Goal: Task Accomplishment & Management: Manage account settings

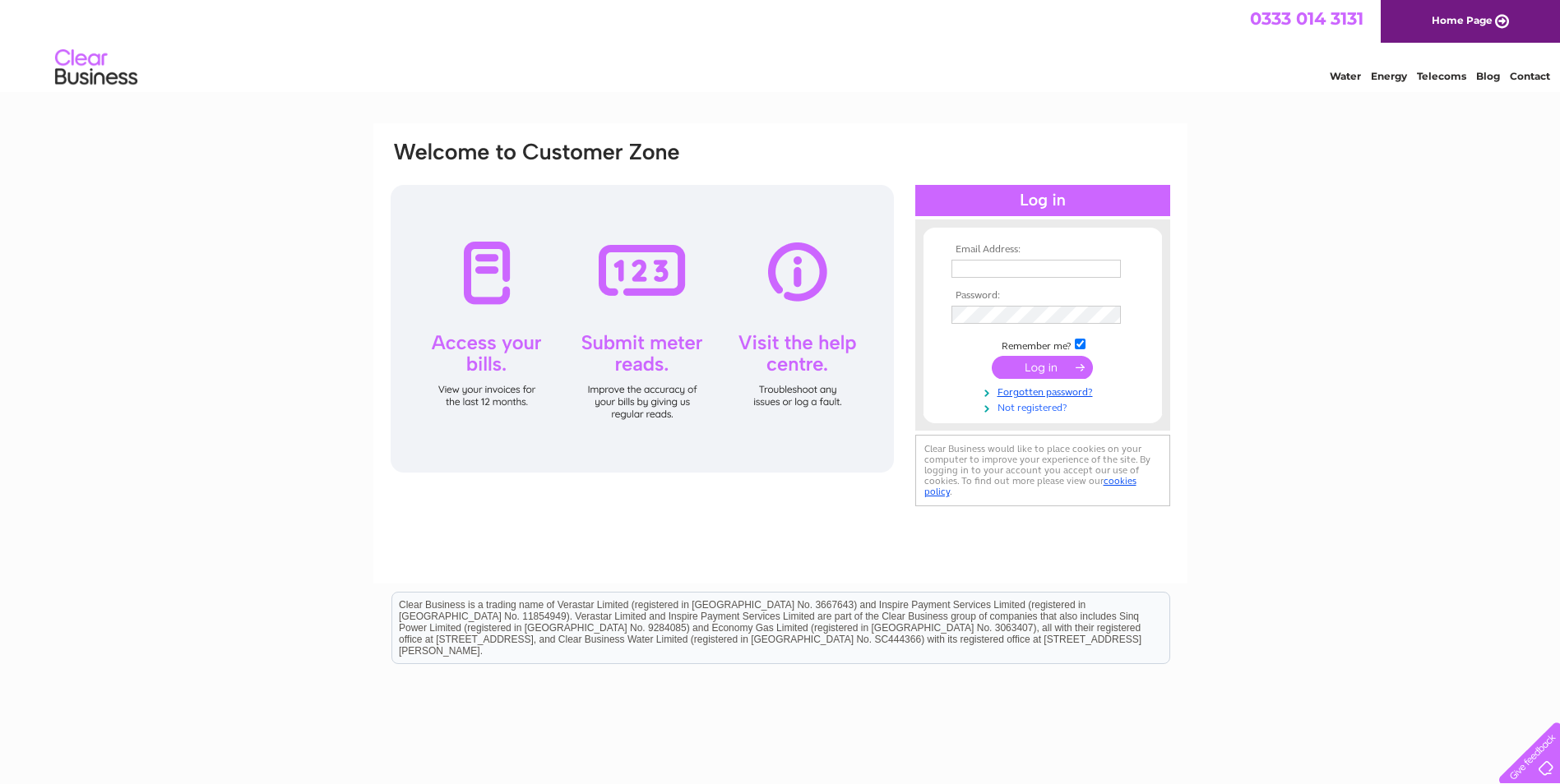
click at [1027, 408] on link "Not registered?" at bounding box center [1045, 406] width 187 height 15
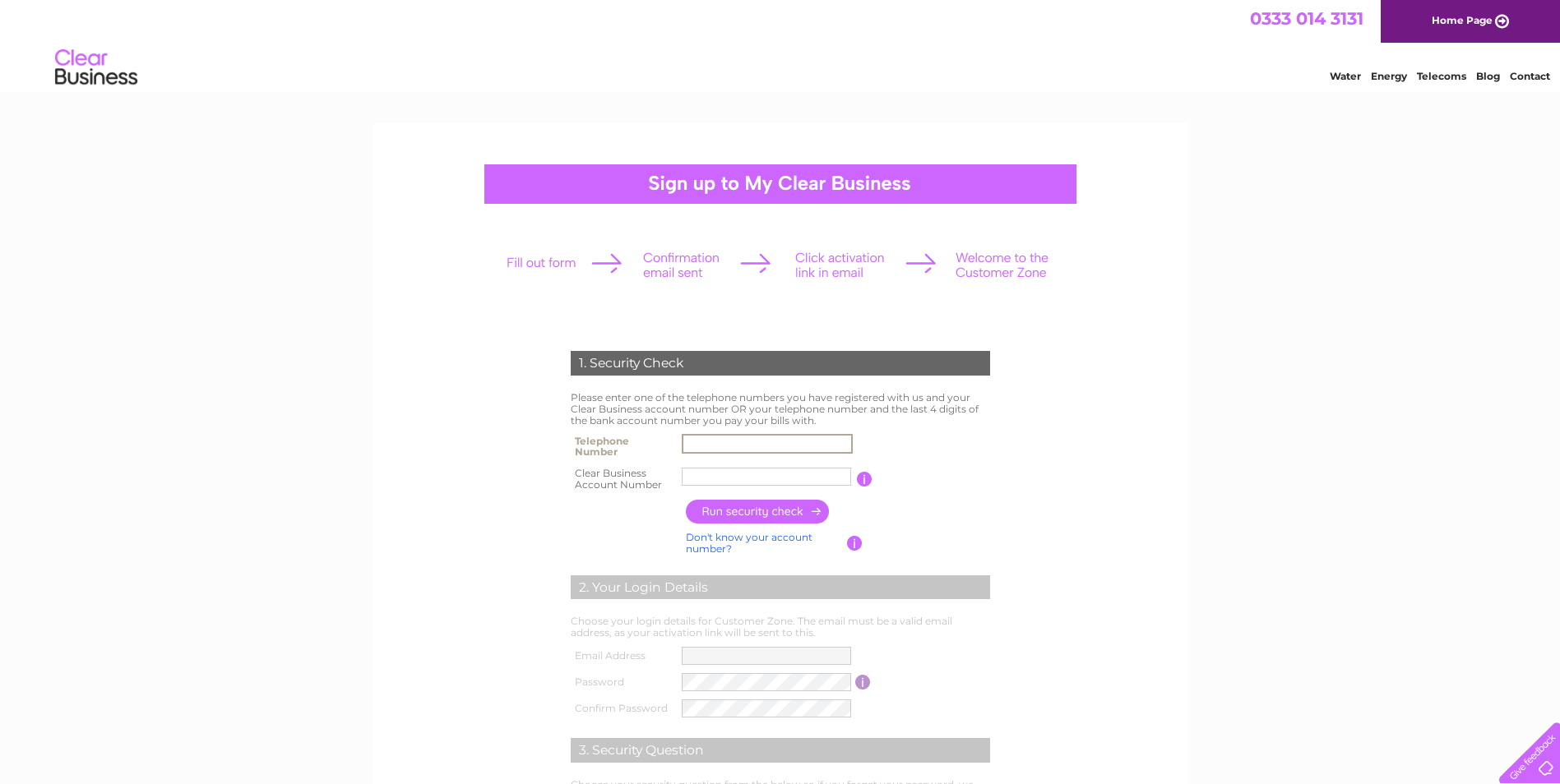
click at [698, 442] on input "text" at bounding box center [767, 444] width 171 height 20
type input "07885884182"
type input "Colin A R"
drag, startPoint x: 738, startPoint y: 476, endPoint x: 681, endPoint y: 476, distance: 57.0
click at [682, 476] on input "Colin A R" at bounding box center [767, 477] width 171 height 20
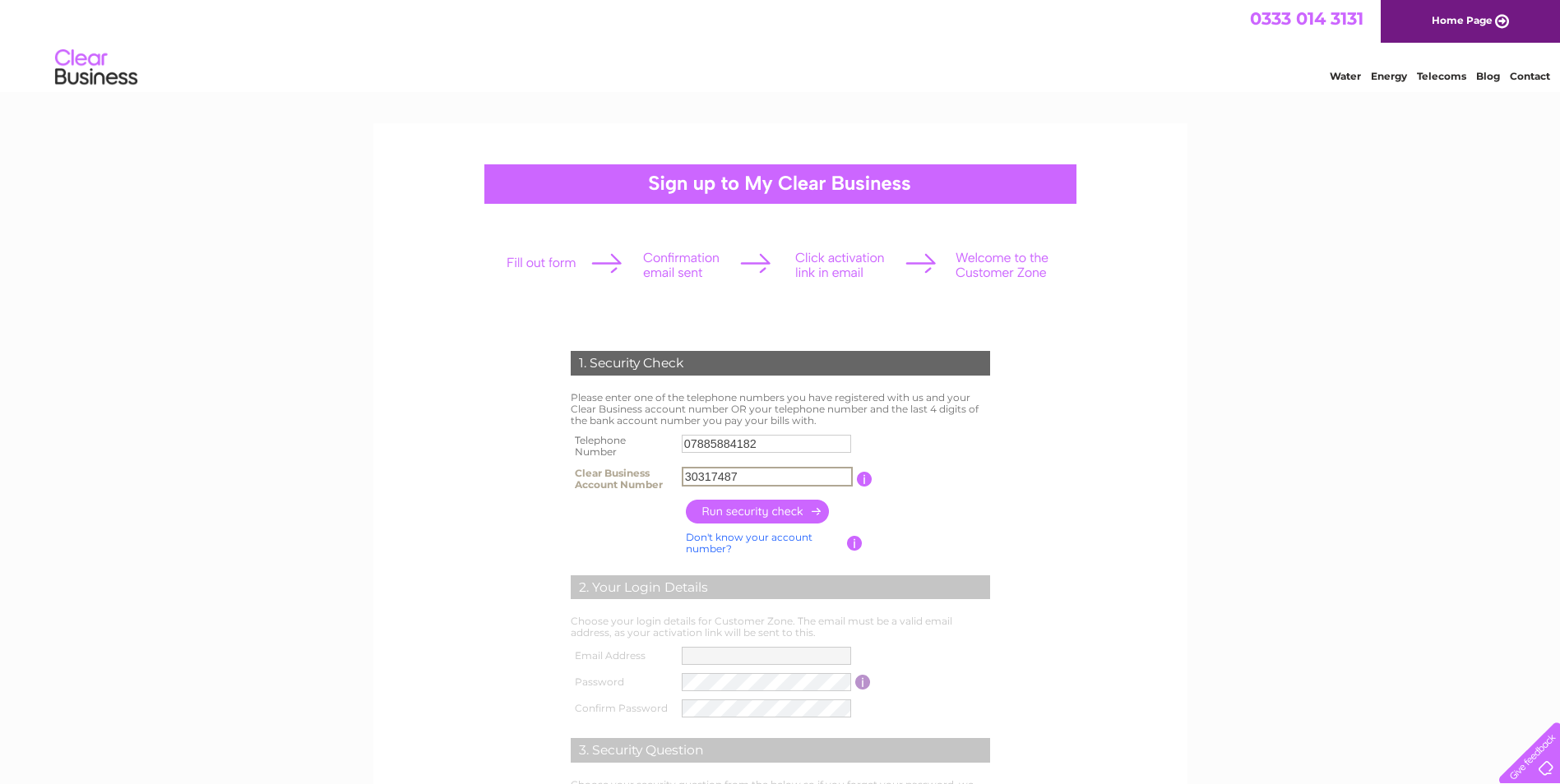
type input "30317487"
click at [748, 511] on input "button" at bounding box center [759, 511] width 145 height 24
type input "**********"
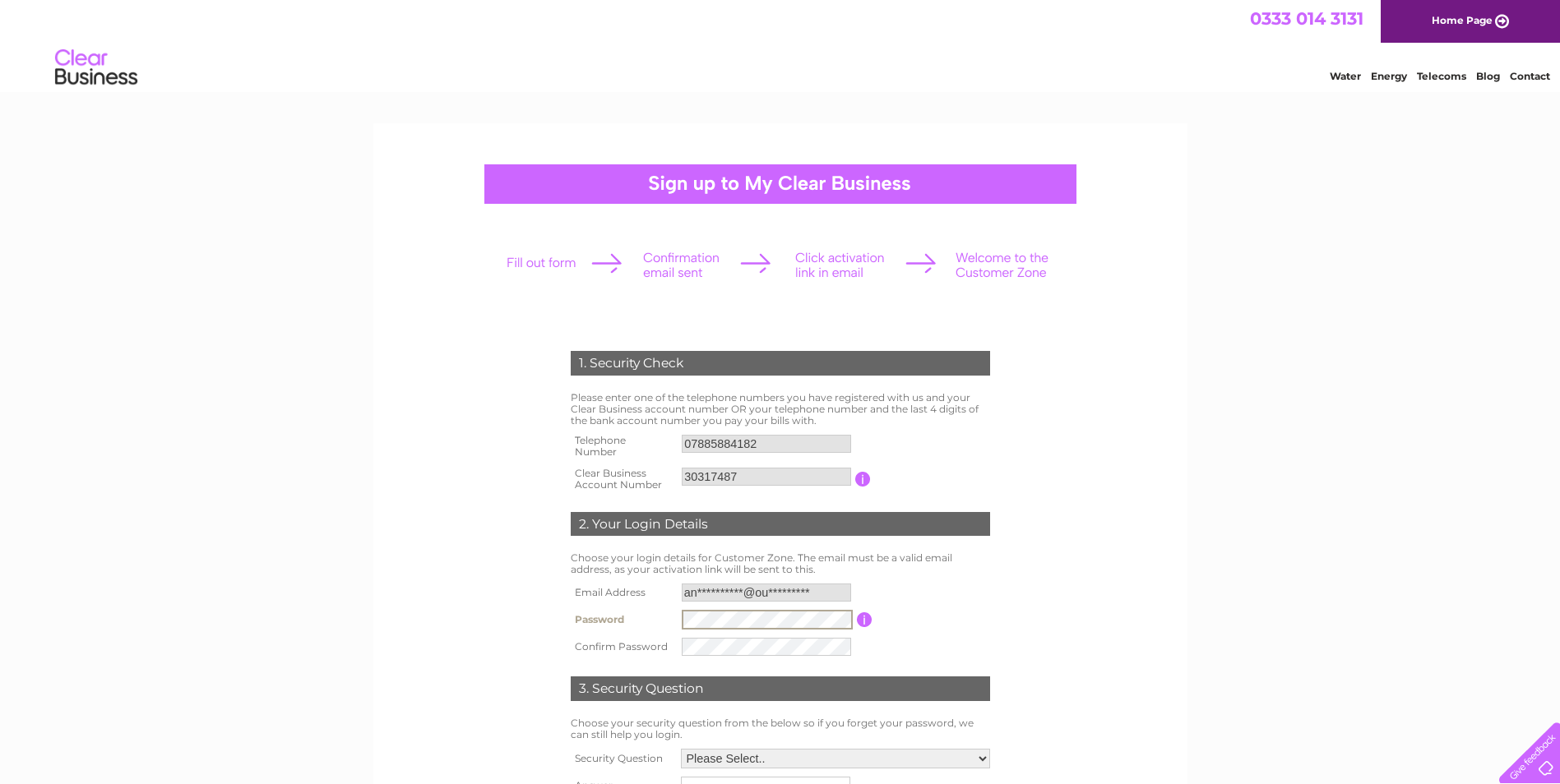
click at [863, 619] on input "button" at bounding box center [864, 620] width 15 height 15
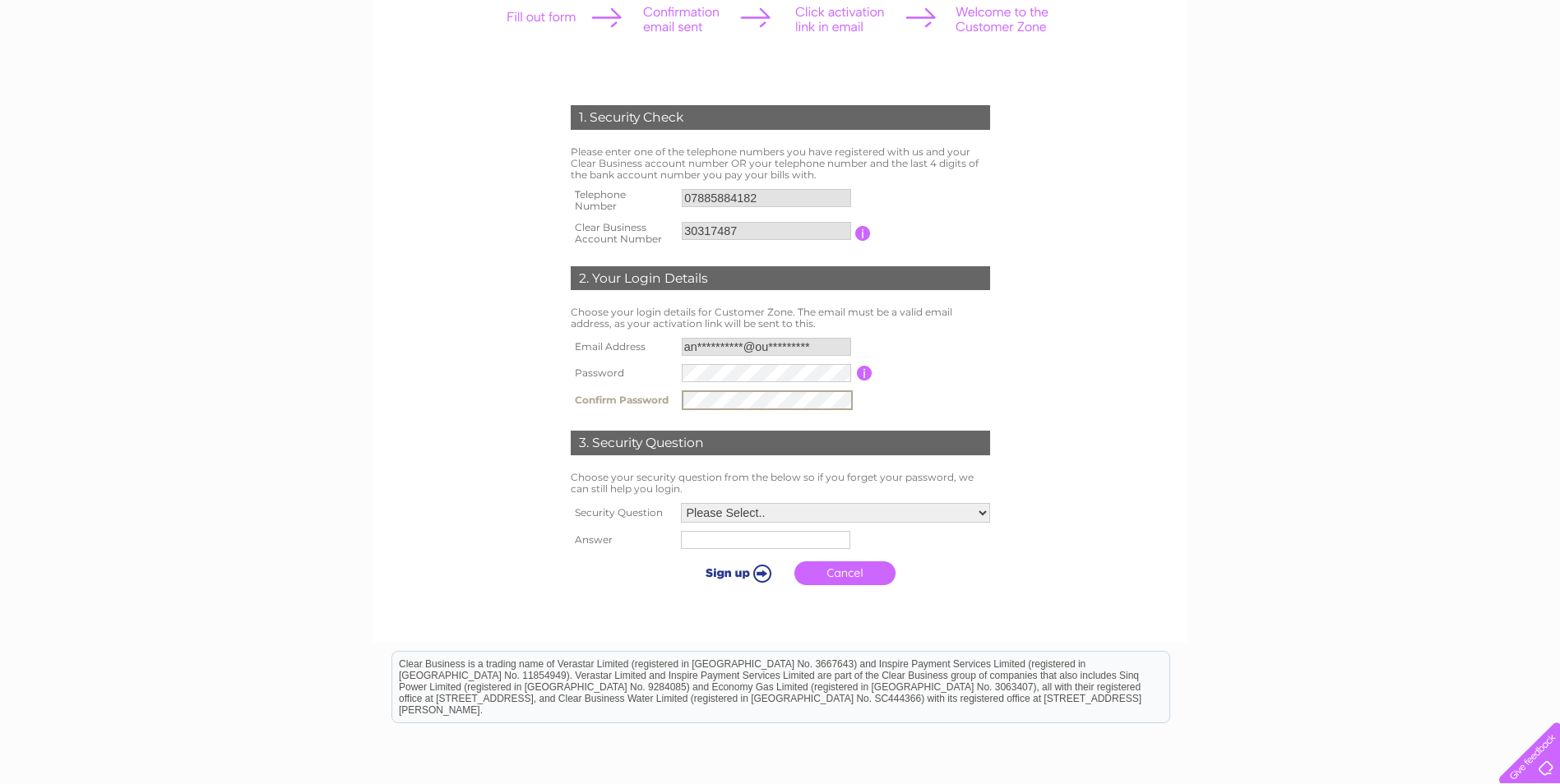
scroll to position [247, 0]
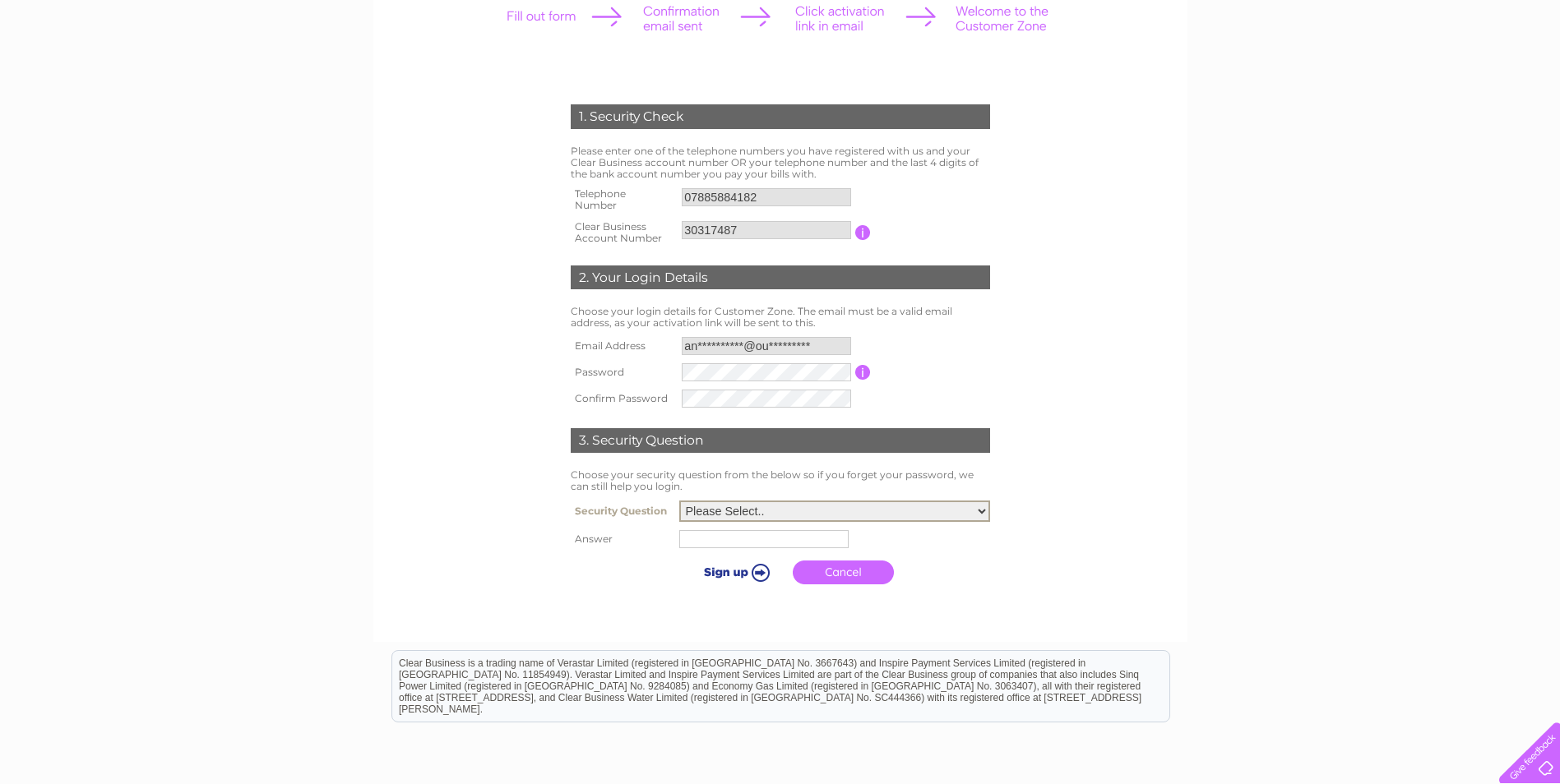
click at [983, 509] on select "Please Select.. In what town or city was your first job? In what town or city d…" at bounding box center [835, 511] width 311 height 21
select select "1"
click at [679, 502] on select "Please Select.. In what town or city was your first job? In what town or city d…" at bounding box center [835, 511] width 311 height 21
click at [710, 539] on input "text" at bounding box center [764, 539] width 170 height 18
type input "Kirriemuir"
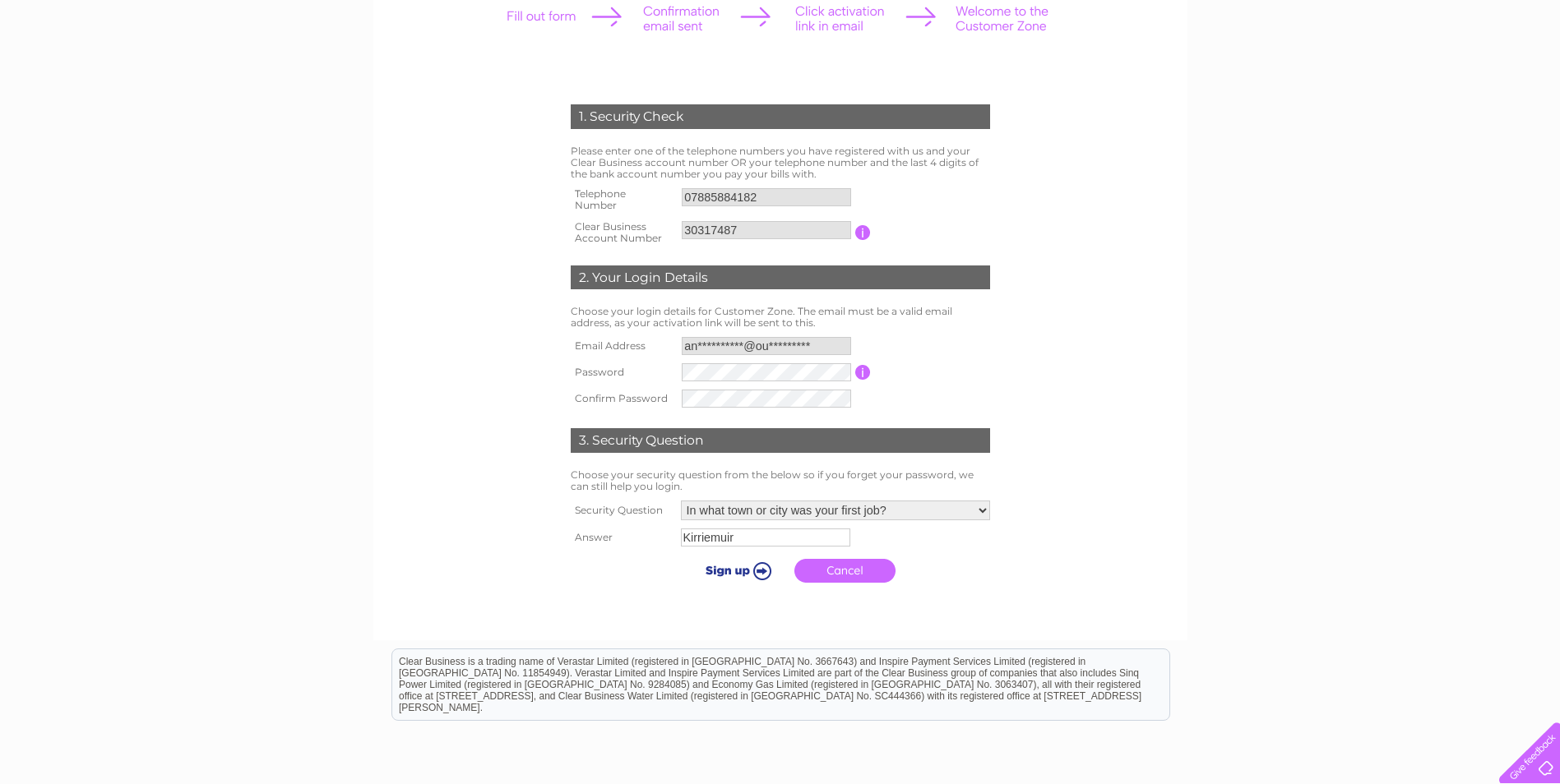
click at [712, 568] on input "submit" at bounding box center [736, 570] width 101 height 23
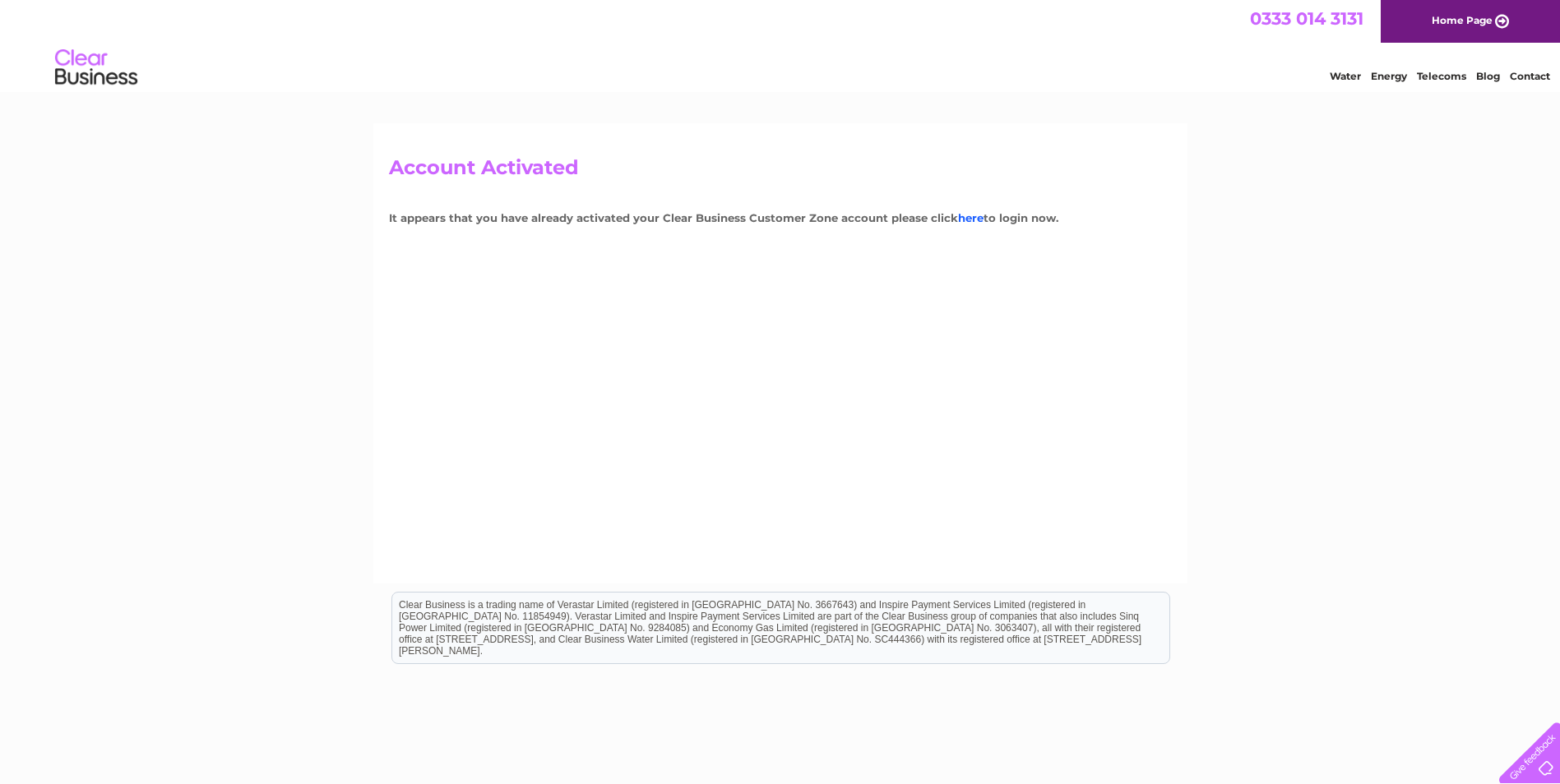
click at [967, 218] on link "here" at bounding box center [970, 218] width 26 height 13
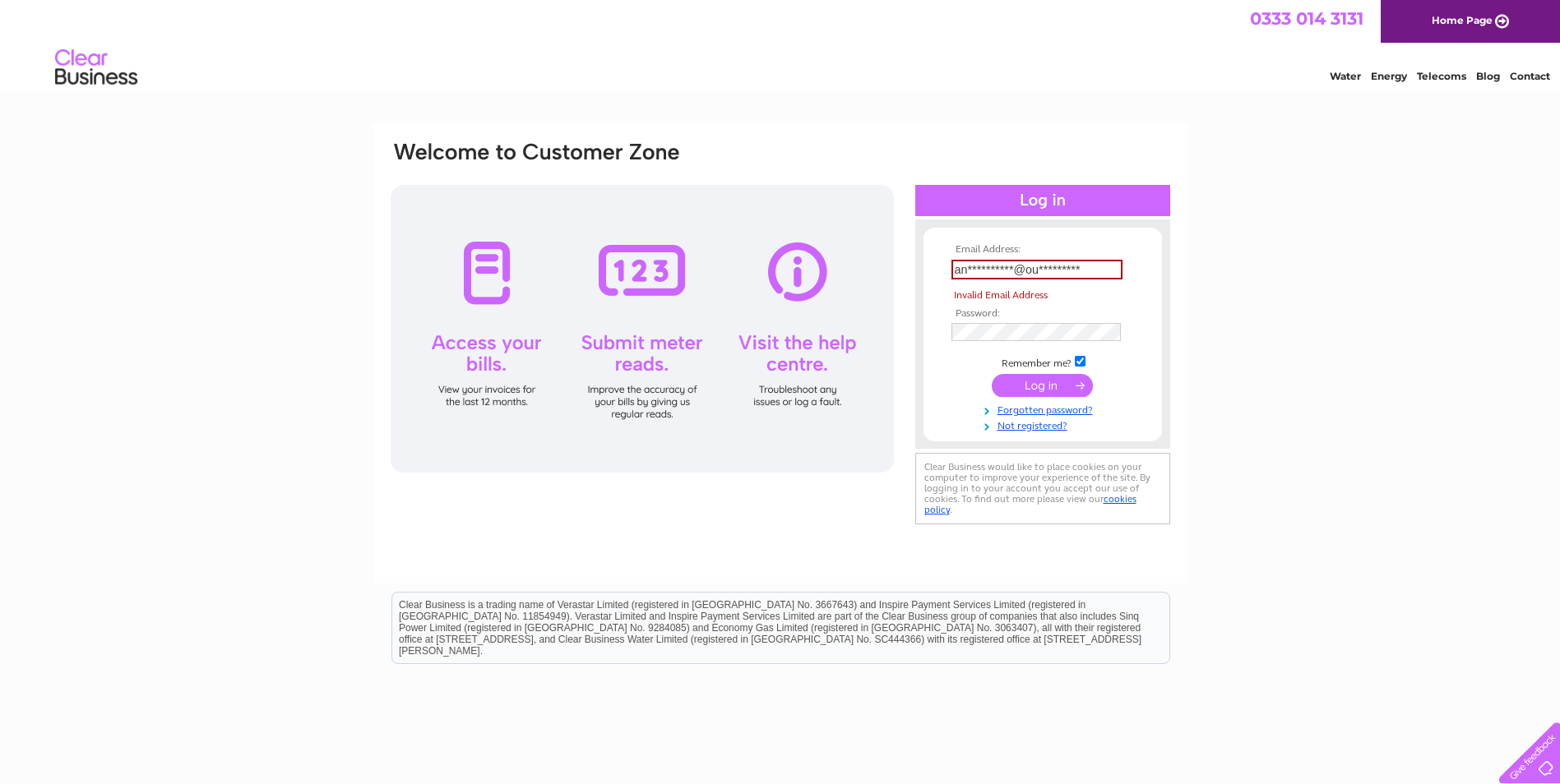
click at [1042, 369] on tbody "**********" at bounding box center [1043, 338] width 191 height 188
click at [975, 274] on input "**********" at bounding box center [1036, 269] width 171 height 20
click at [1111, 262] on input "**********" at bounding box center [1036, 269] width 171 height 20
drag, startPoint x: 1088, startPoint y: 265, endPoint x: 952, endPoint y: 266, distance: 136.0
click at [952, 266] on input "**********" at bounding box center [1036, 269] width 171 height 20
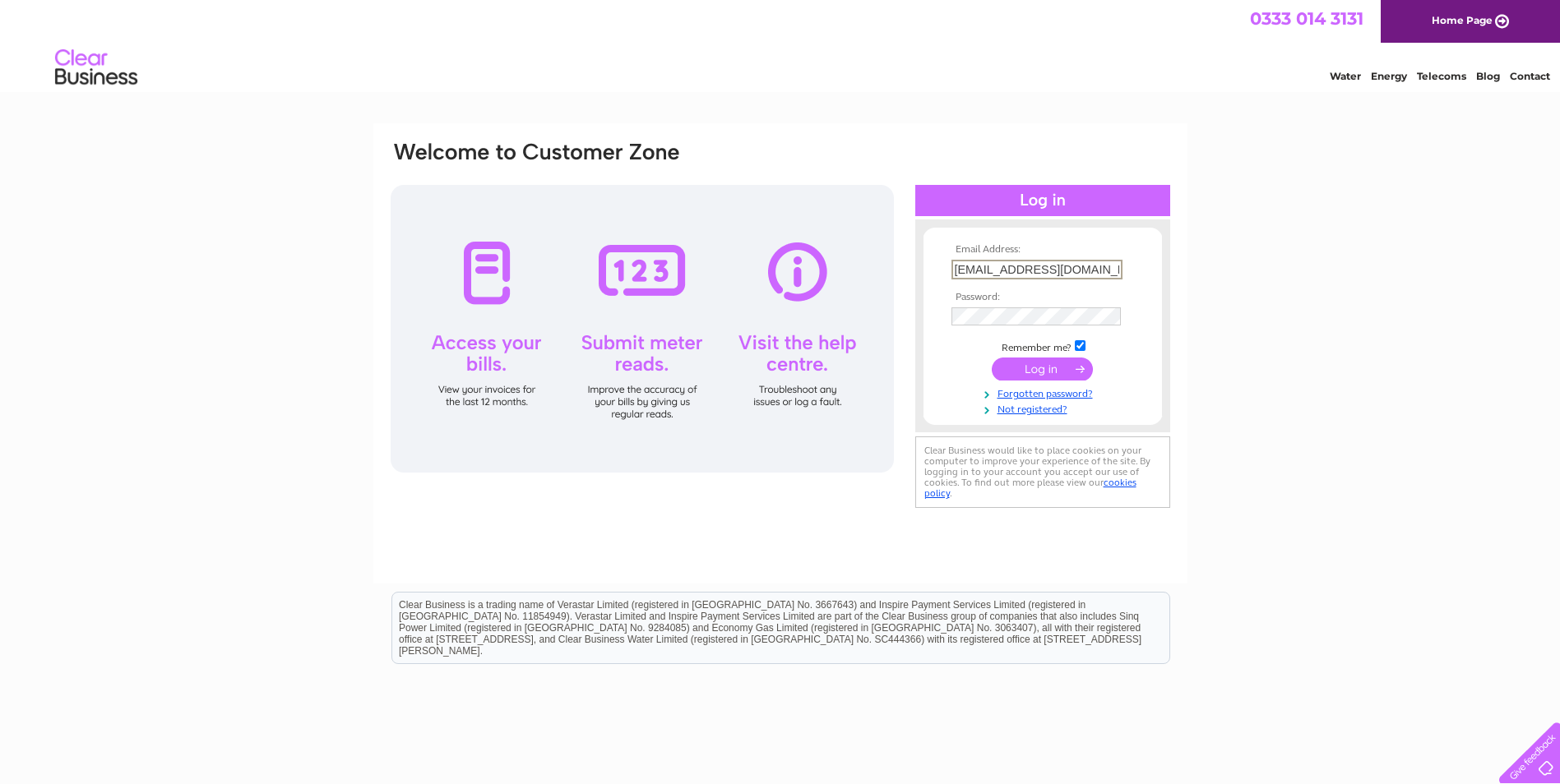
type input "Angie08gagie@outlook.com"
click at [1052, 367] on input "submit" at bounding box center [1043, 367] width 101 height 23
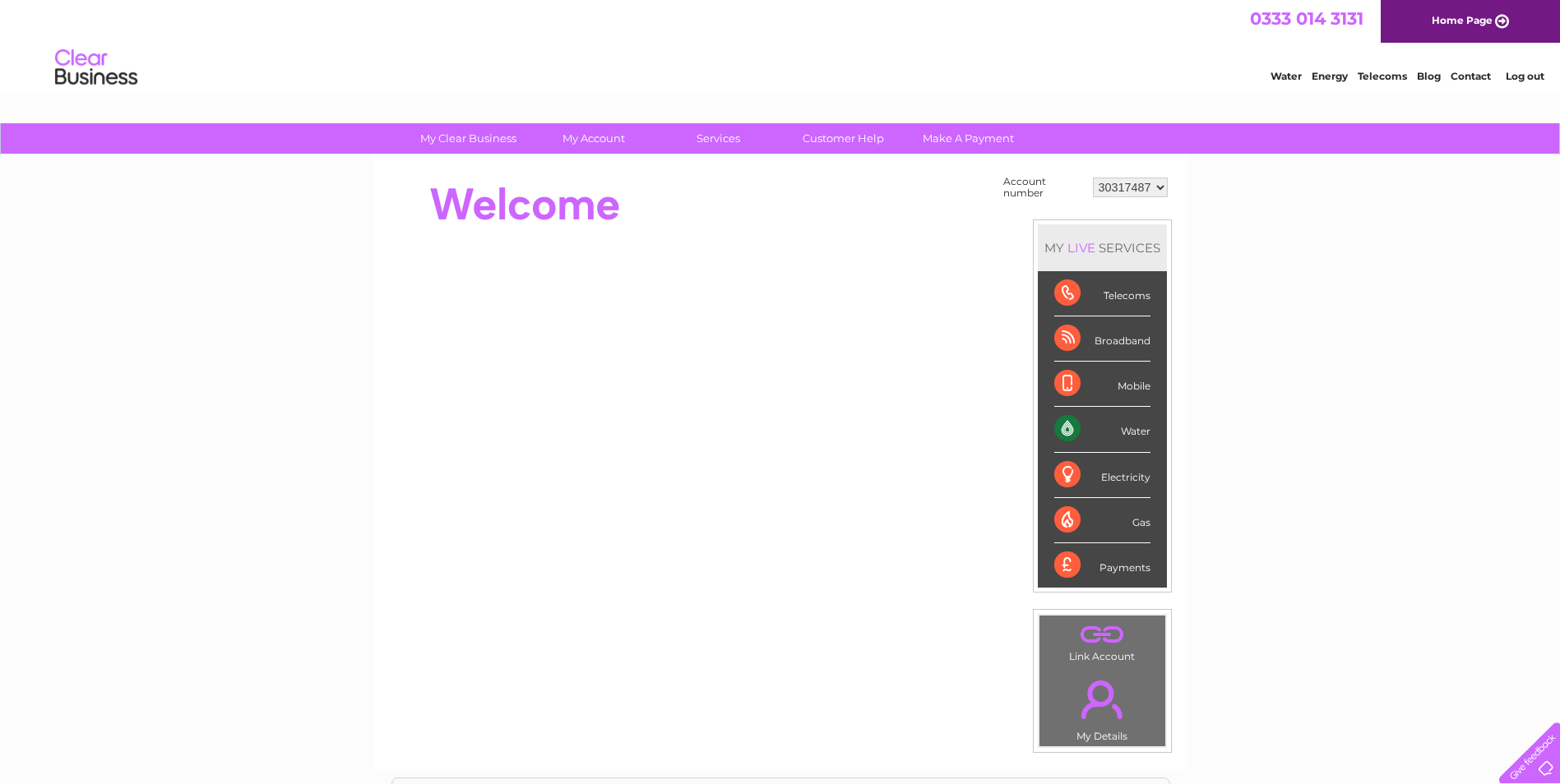
click at [1124, 567] on div "Payments" at bounding box center [1102, 566] width 96 height 45
click at [1063, 564] on div "Payments" at bounding box center [1102, 566] width 96 height 45
click at [1065, 432] on div "Water" at bounding box center [1102, 429] width 96 height 45
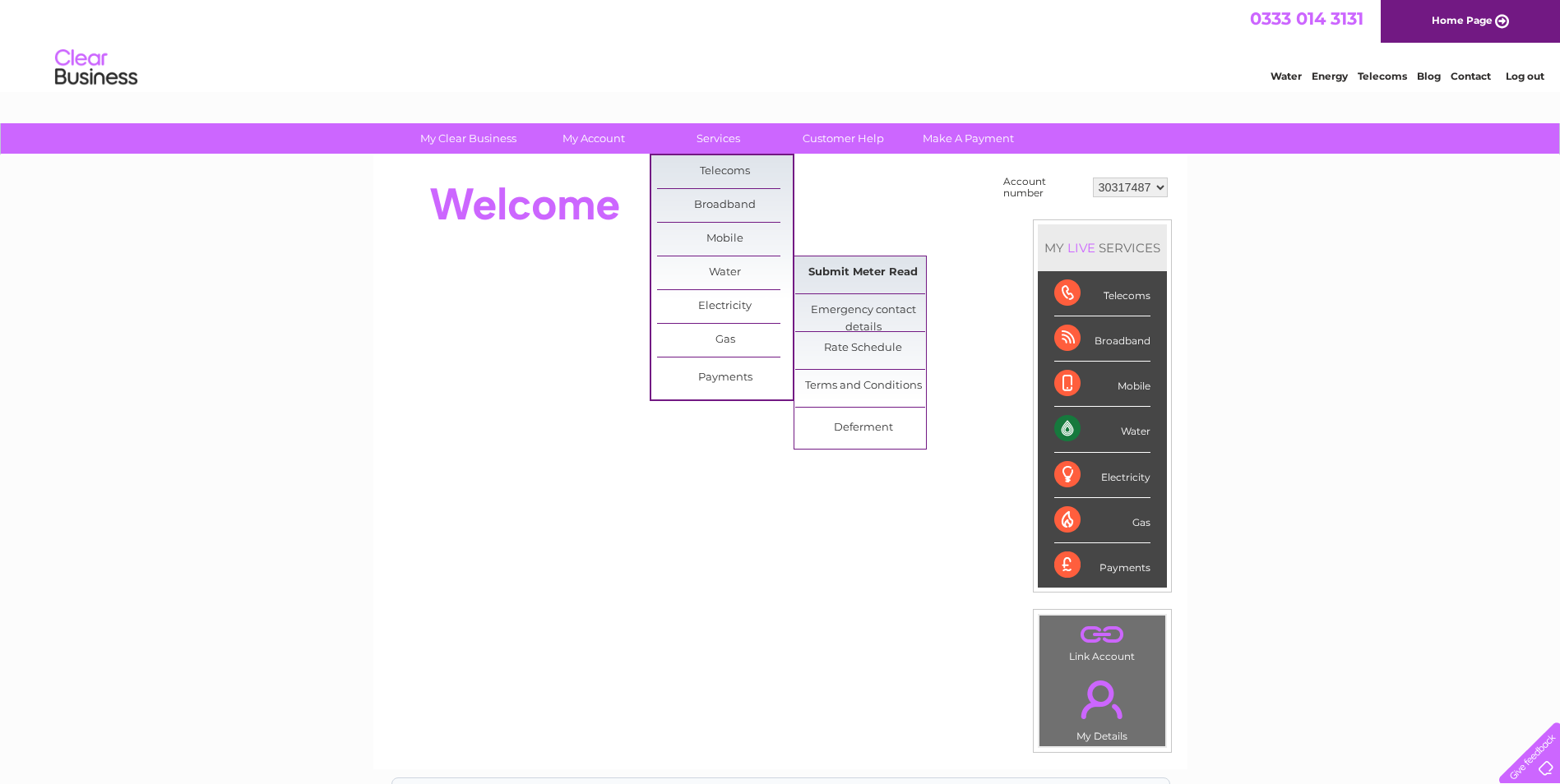
click at [865, 275] on link "Submit Meter Read" at bounding box center [863, 273] width 135 height 32
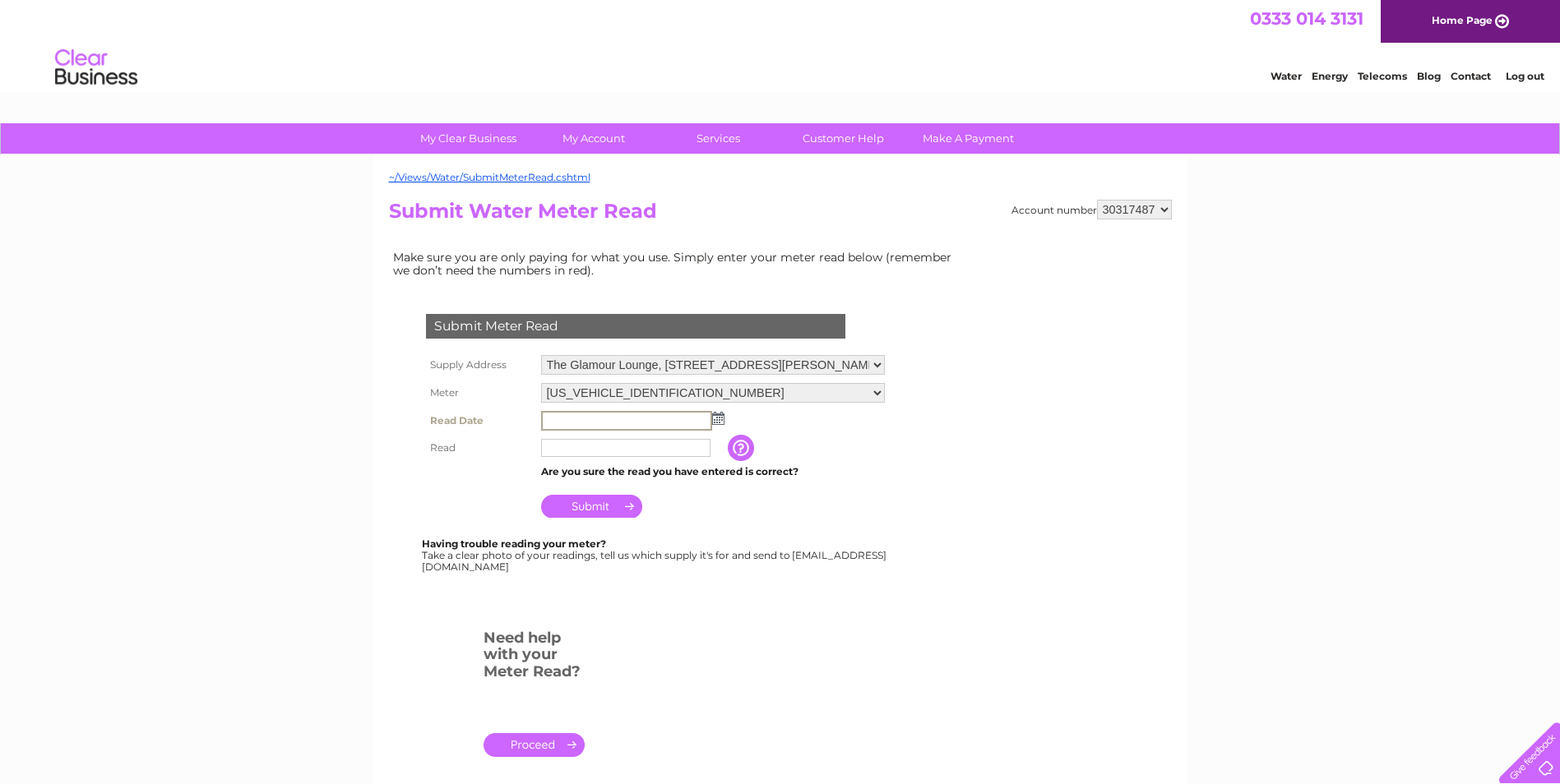
click at [570, 419] on input "text" at bounding box center [626, 421] width 171 height 20
click at [565, 419] on input "text" at bounding box center [626, 421] width 171 height 20
click at [718, 421] on img at bounding box center [717, 418] width 12 height 13
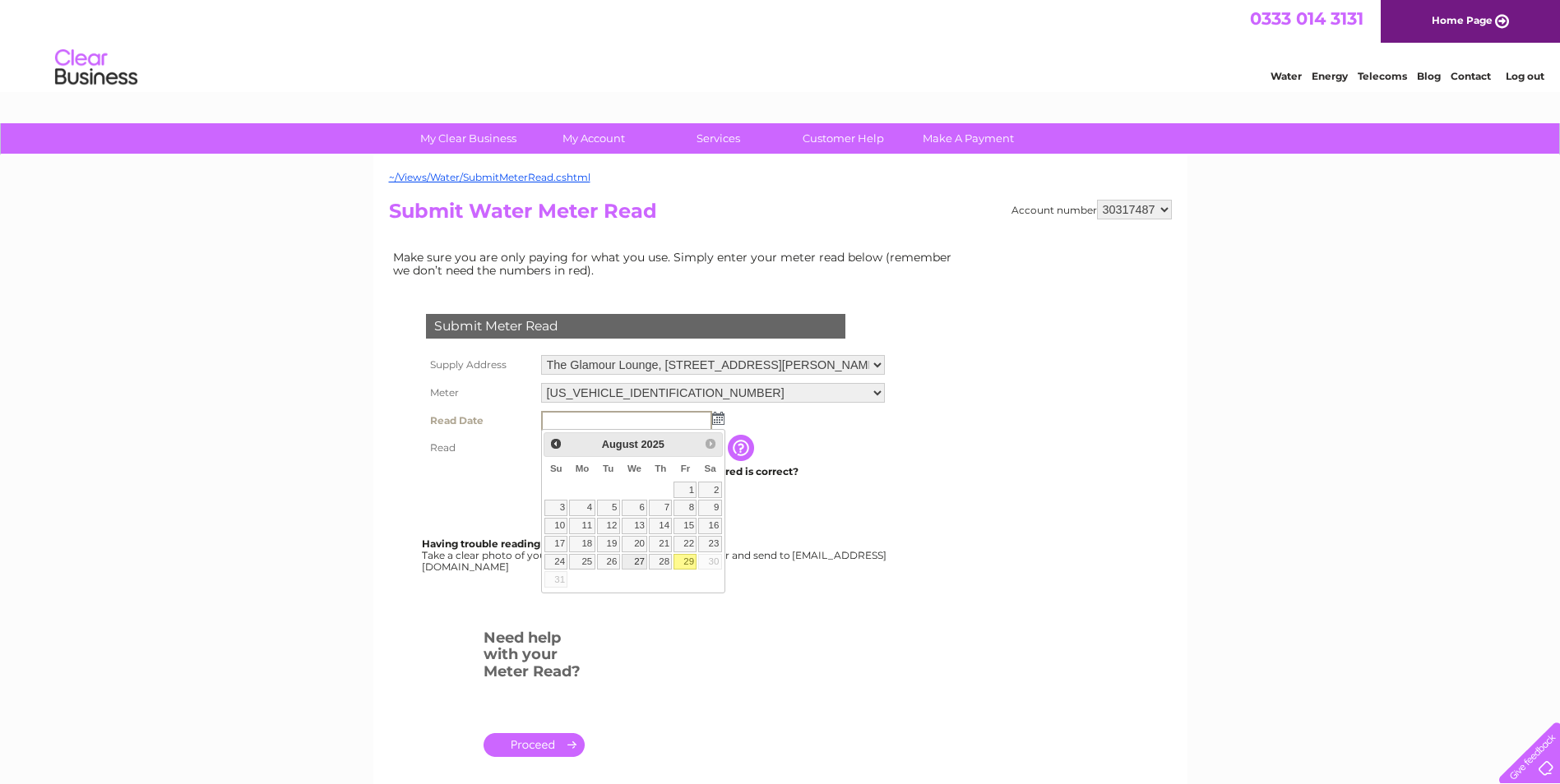
click at [639, 558] on link "27" at bounding box center [635, 562] width 27 height 16
type input "2025/08/27"
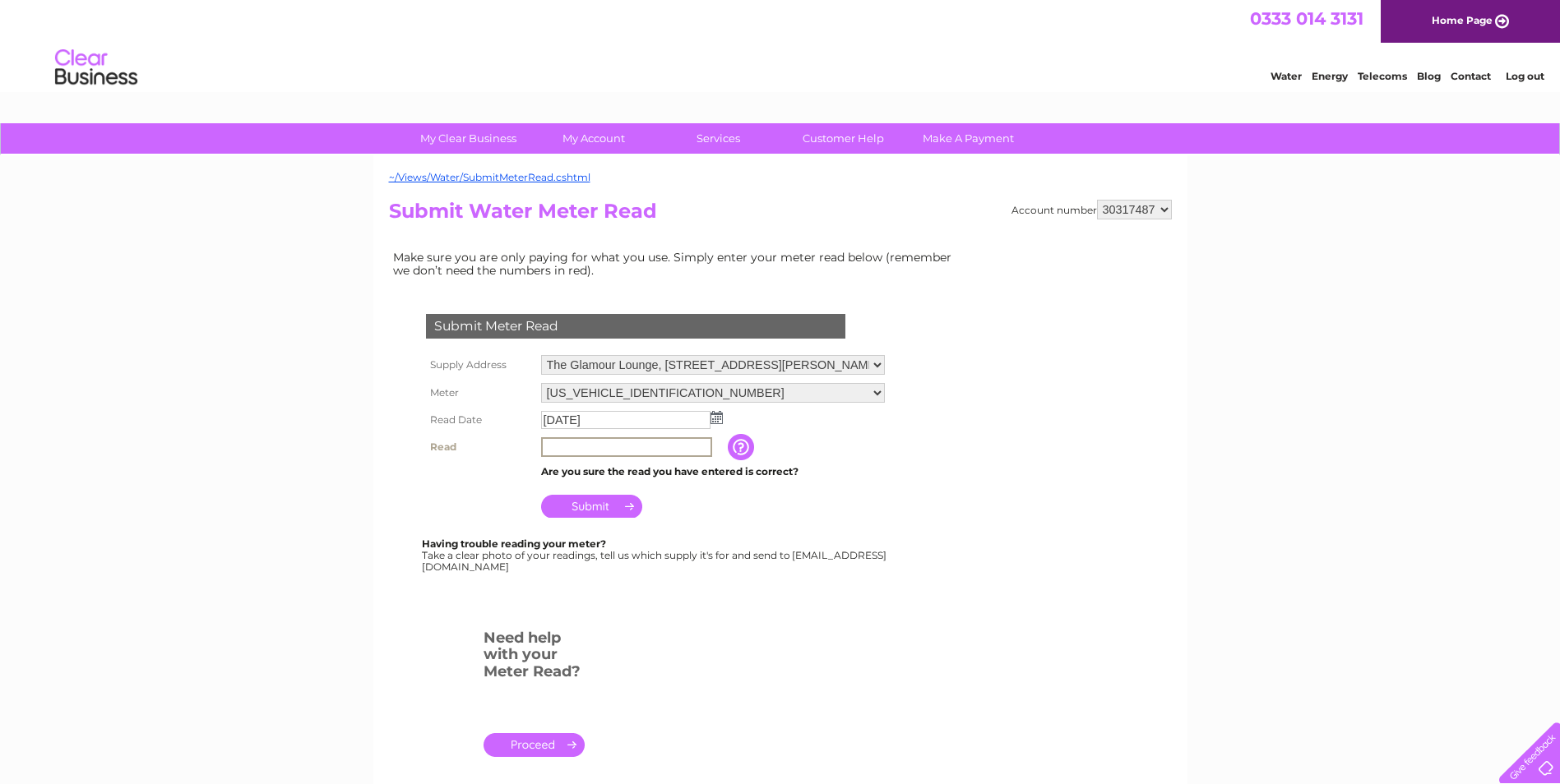
click at [568, 451] on input "text" at bounding box center [626, 447] width 171 height 20
type input "01453"
click at [739, 444] on input "button" at bounding box center [742, 447] width 30 height 27
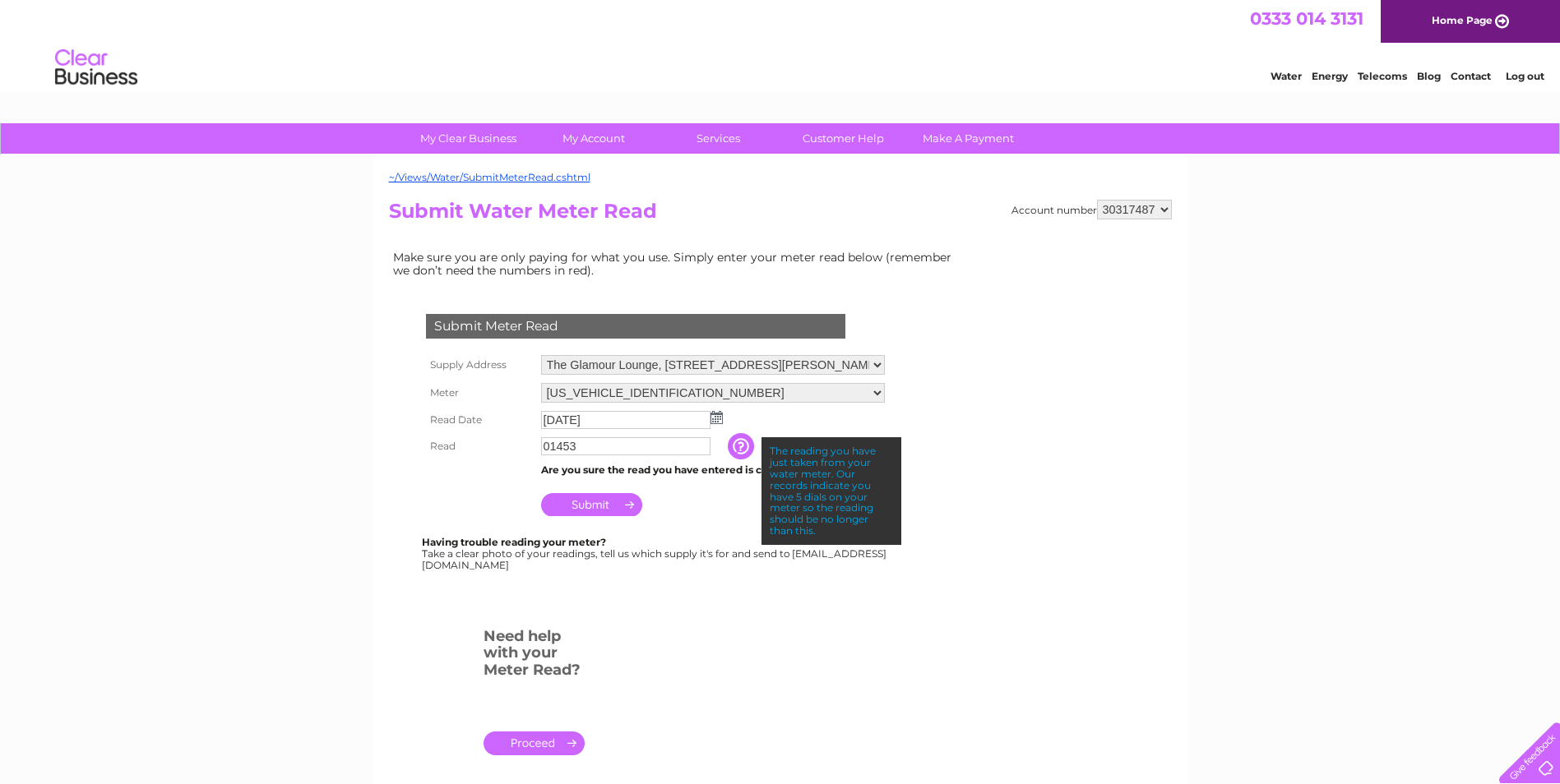
click at [603, 502] on input "Submit" at bounding box center [592, 505] width 101 height 23
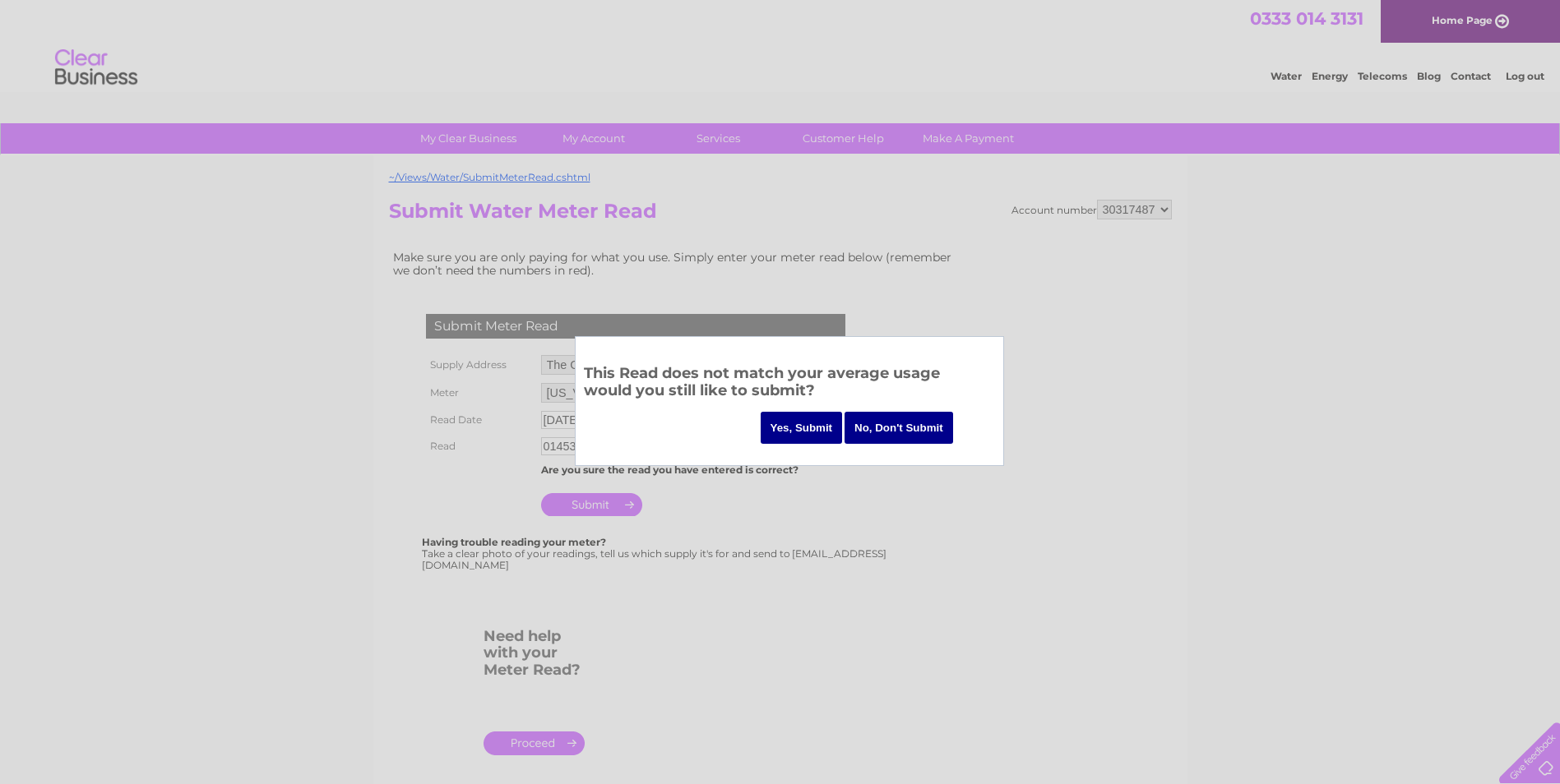
click at [808, 428] on input "Yes, Submit" at bounding box center [801, 428] width 82 height 32
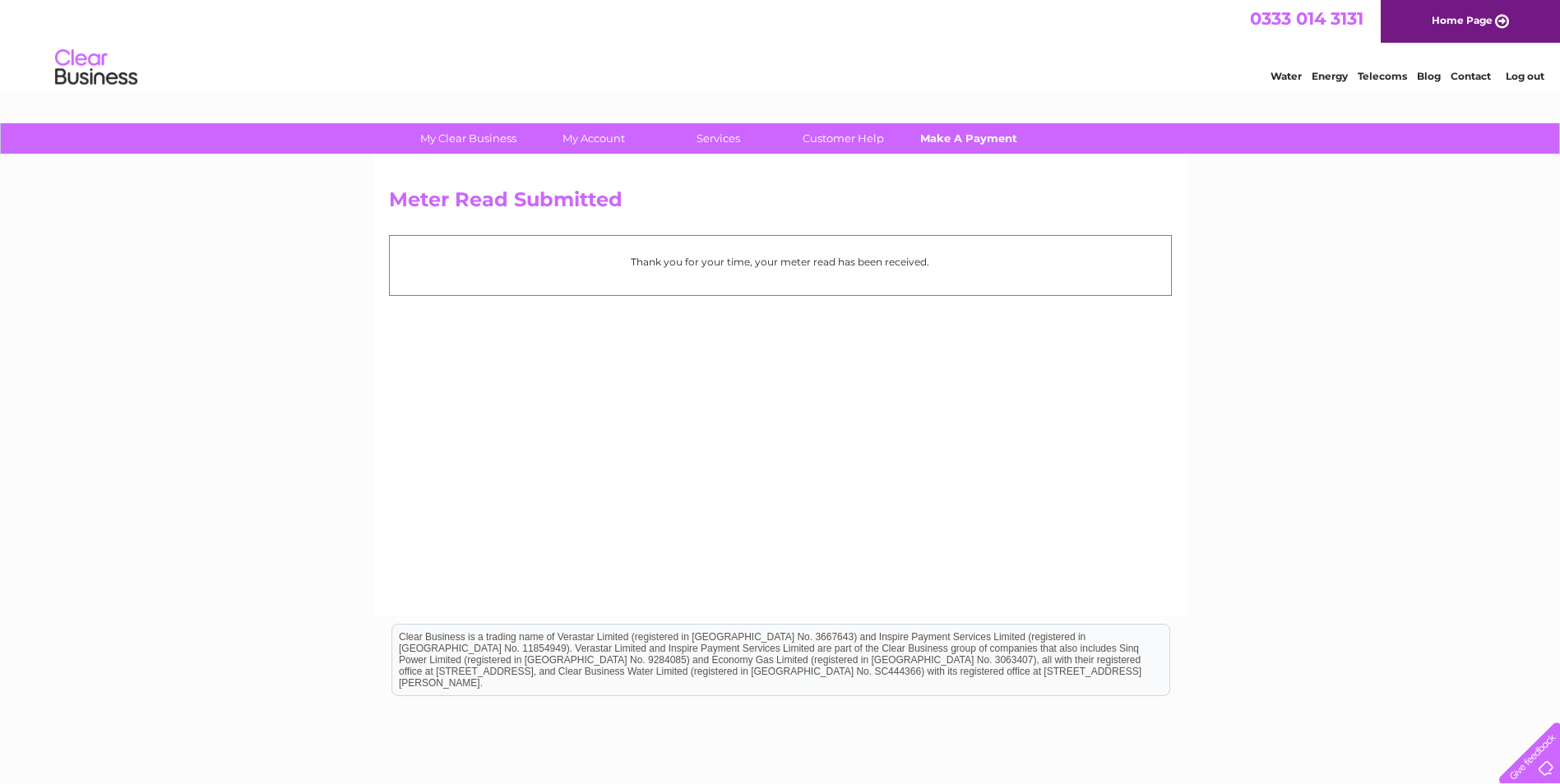
click at [978, 140] on link "Make A Payment" at bounding box center [968, 138] width 135 height 31
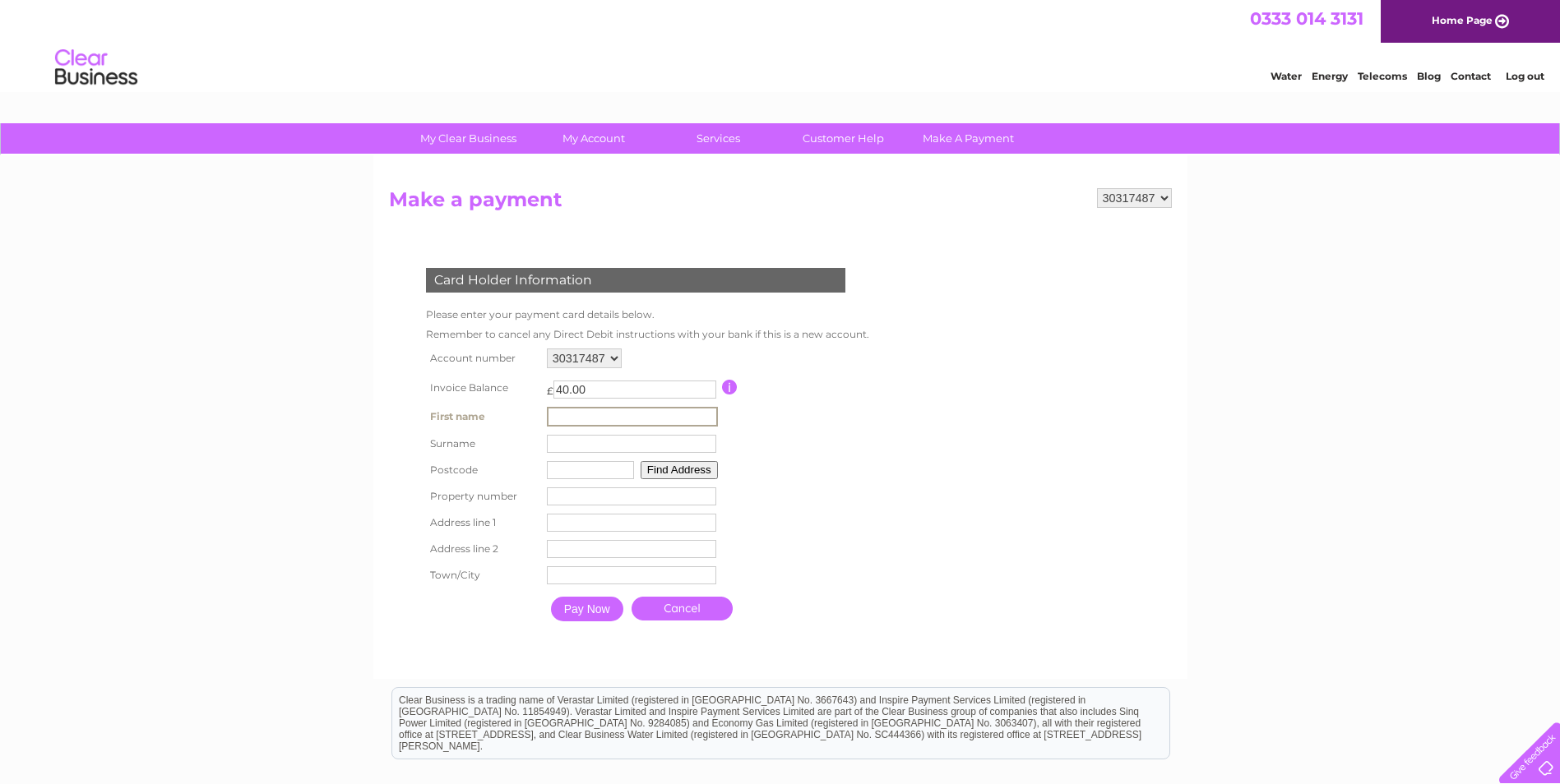
click at [575, 417] on input "text" at bounding box center [632, 417] width 171 height 20
type input "Angela"
type input "Fraser"
type input "DD4 0PR"
type input "3 Gagie Home Farm Holdings"
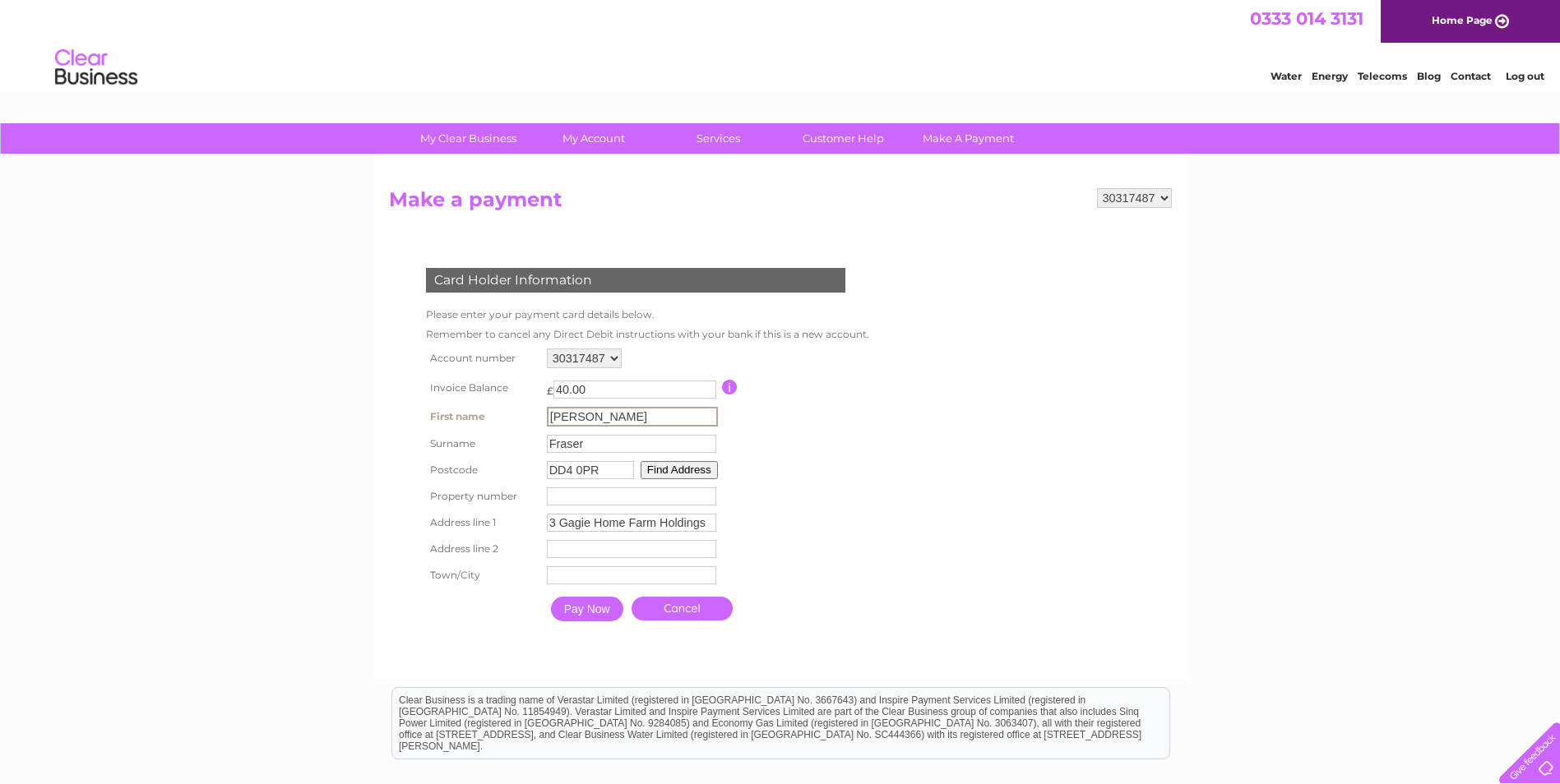
type input "Duntrune"
type input "Duntrune, Dundee"
click at [579, 609] on input "Pay Now" at bounding box center [586, 608] width 73 height 25
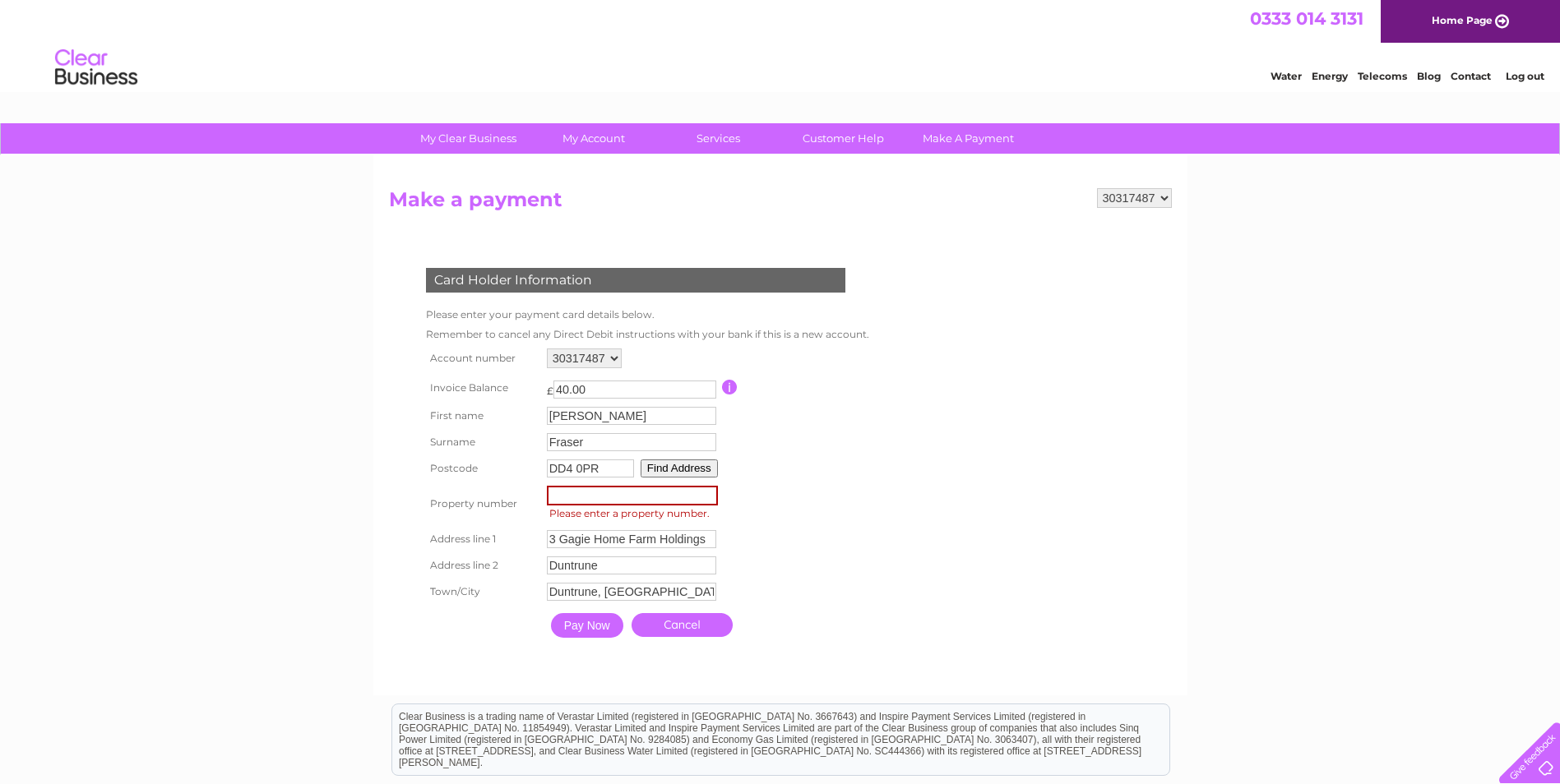
click at [571, 501] on input "number" at bounding box center [632, 495] width 171 height 20
type input "3"
drag, startPoint x: 578, startPoint y: 625, endPoint x: 579, endPoint y: 9, distance: 616.0
click at [579, 624] on input "Pay Now" at bounding box center [586, 624] width 73 height 25
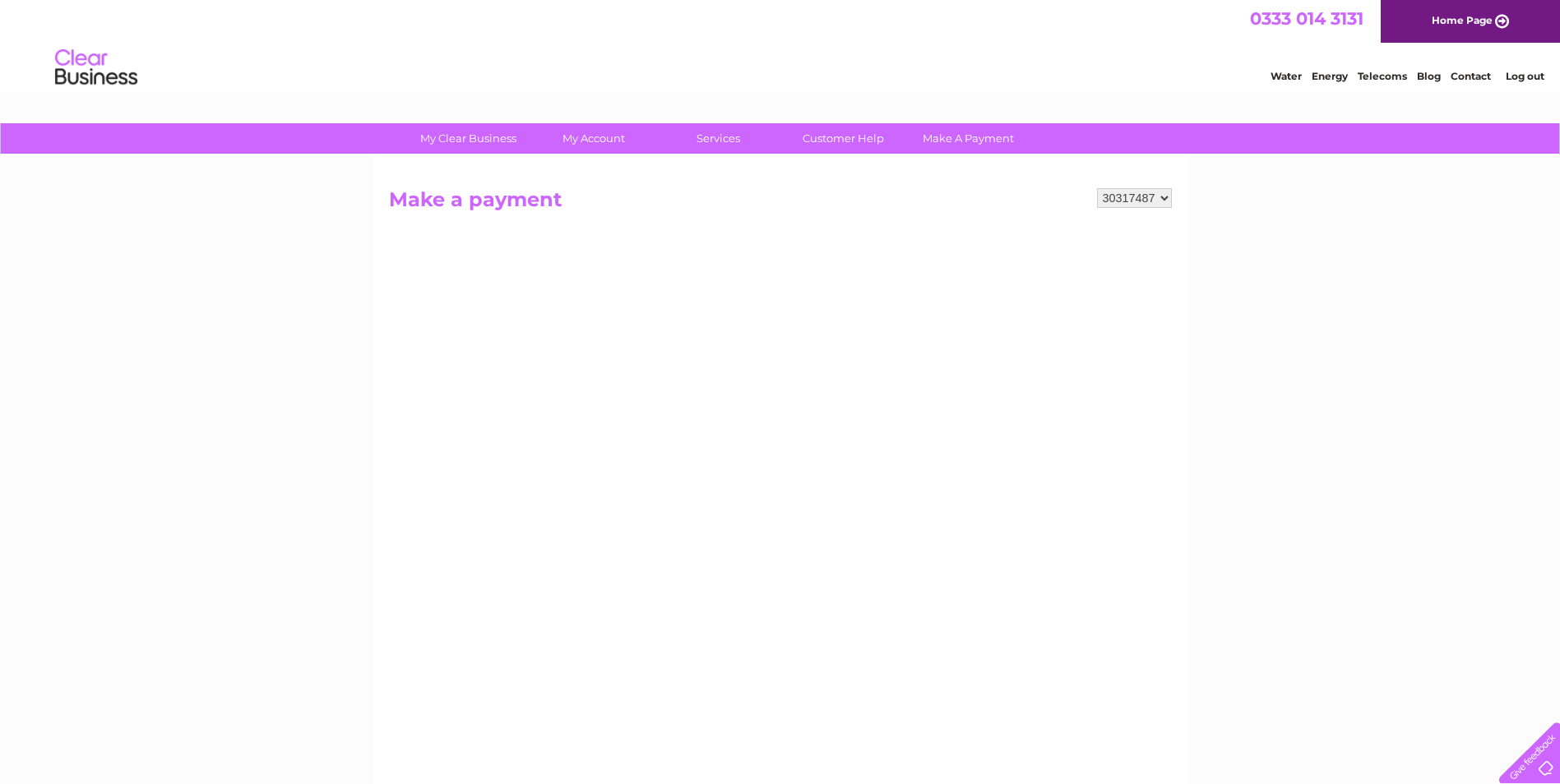
click at [1276, 394] on div "My Clear Business Login Details My Details My Preferences Link Account My Accou…" at bounding box center [780, 699] width 1560 height 1152
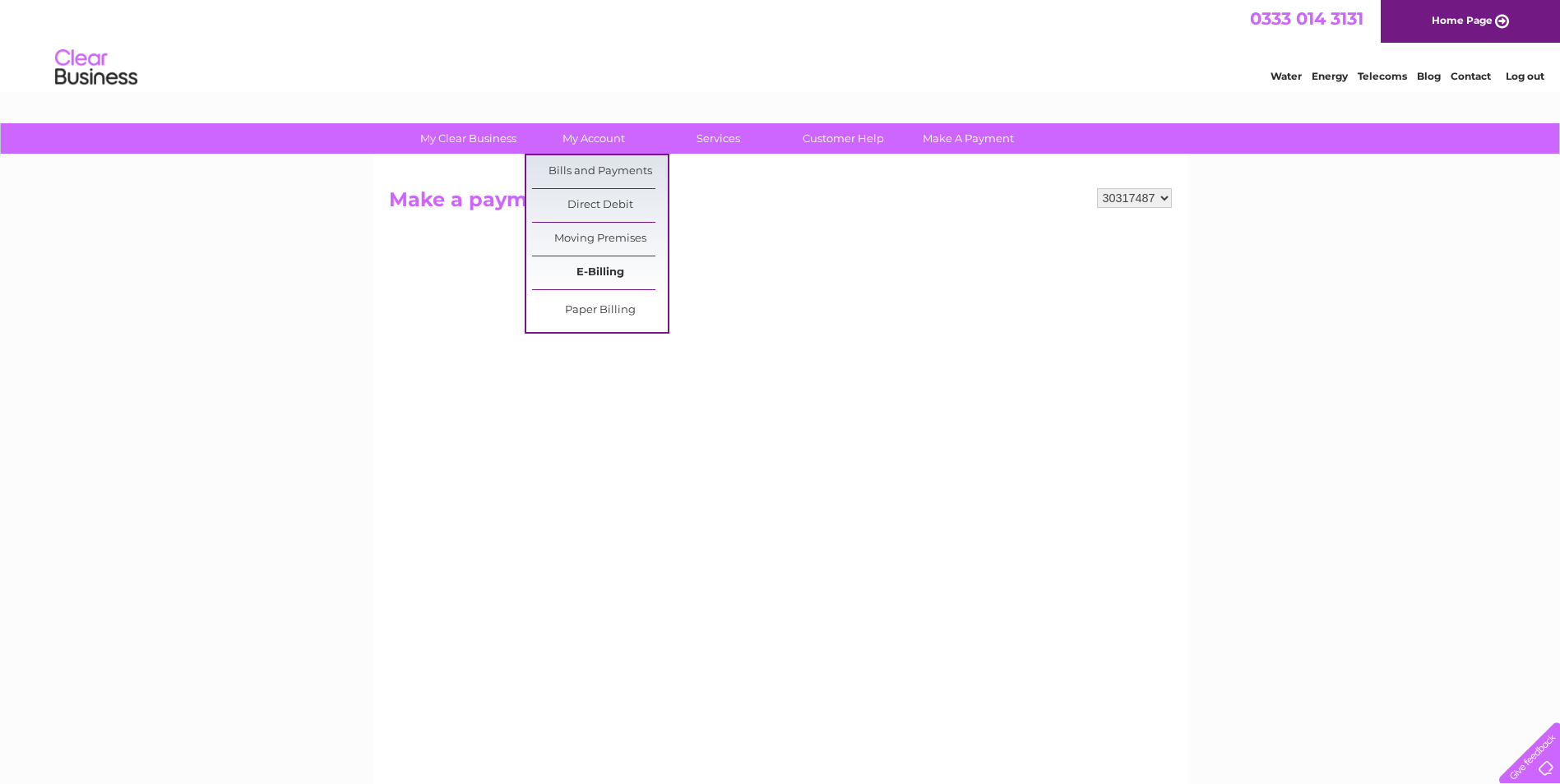
click at [602, 271] on link "E-Billing" at bounding box center [600, 273] width 135 height 32
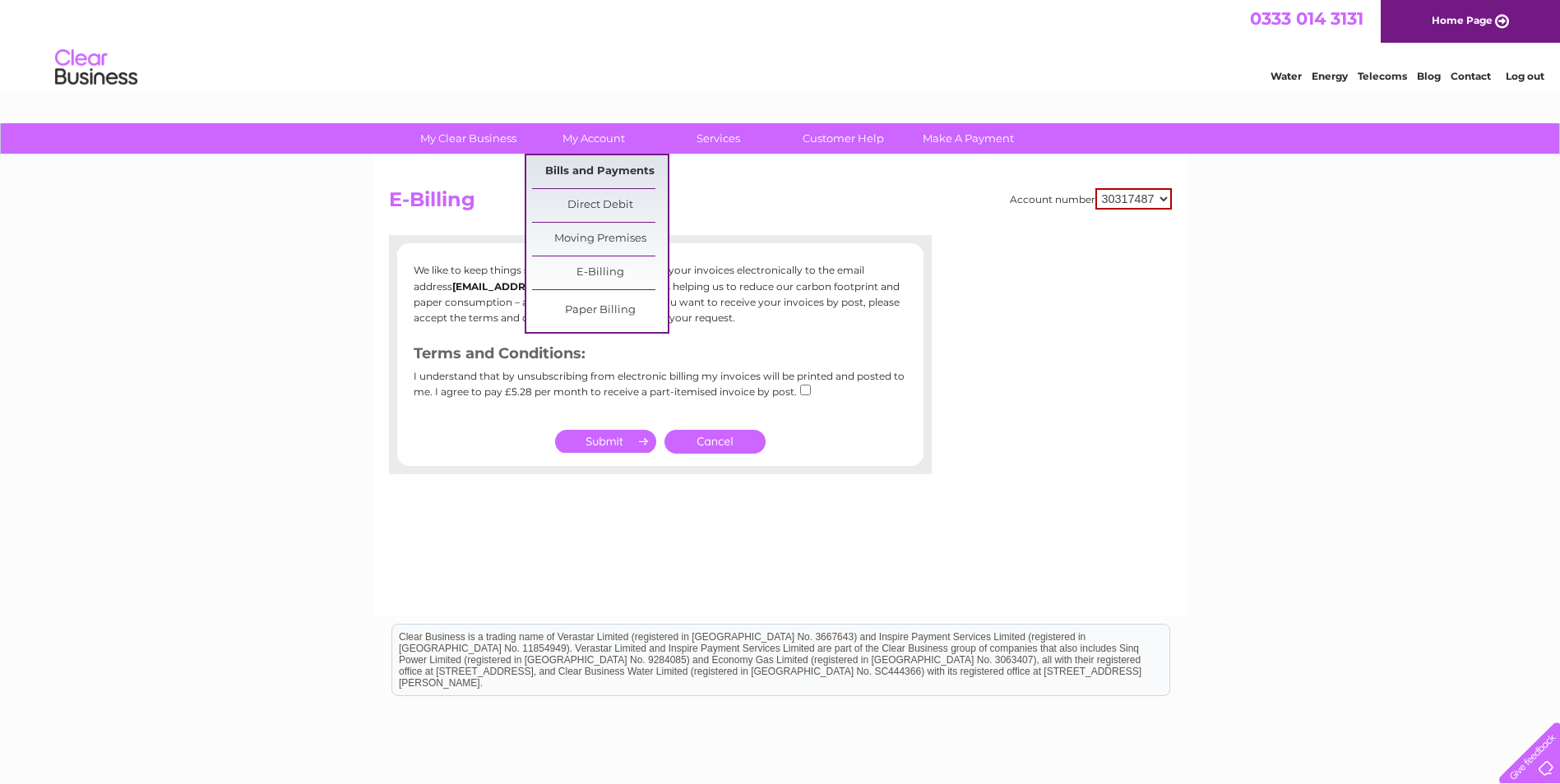
click at [600, 170] on link "Bills and Payments" at bounding box center [600, 172] width 135 height 32
click at [582, 164] on link "Bills and Payments" at bounding box center [600, 172] width 135 height 32
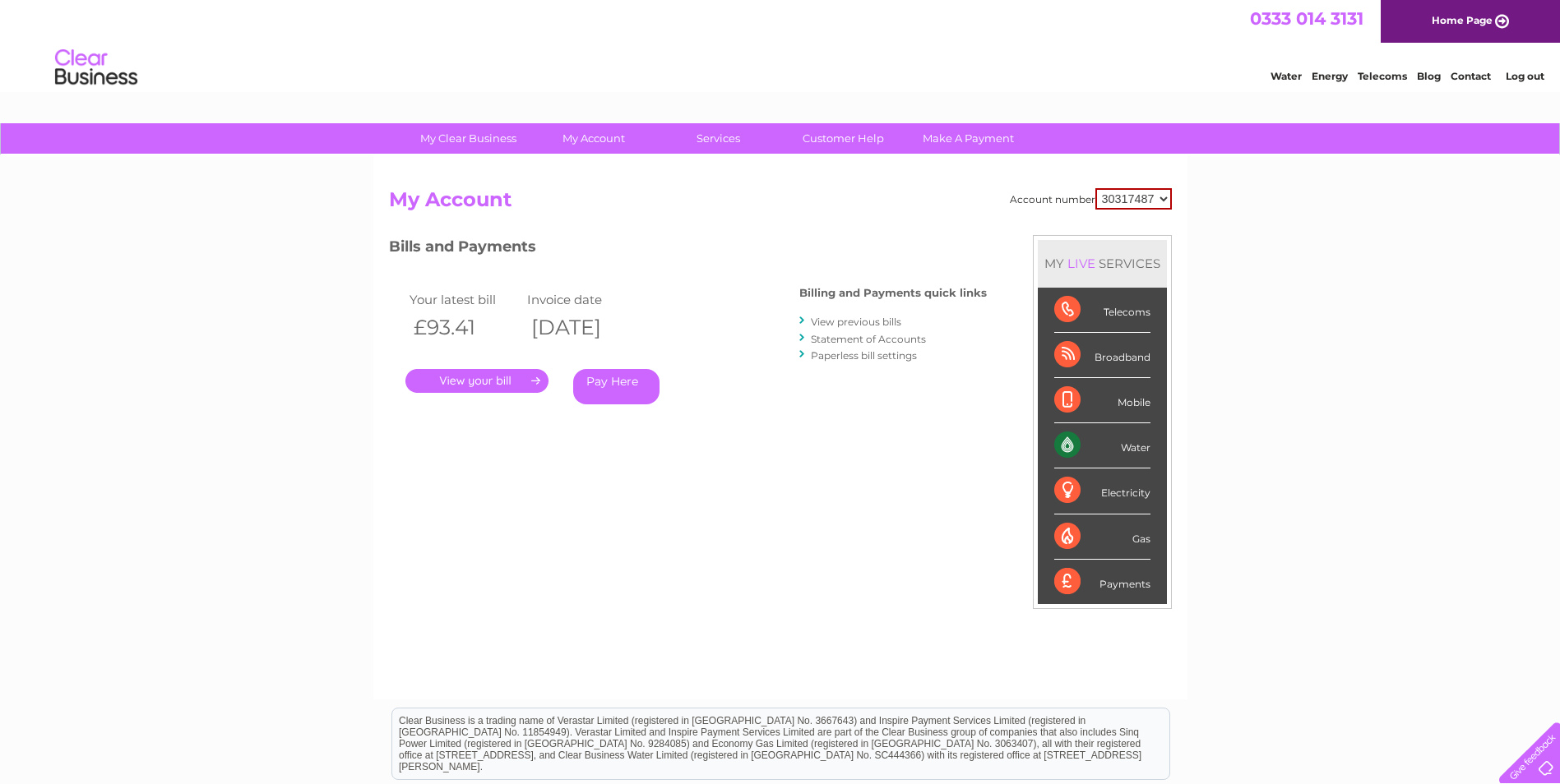
click at [471, 380] on link "." at bounding box center [477, 381] width 143 height 24
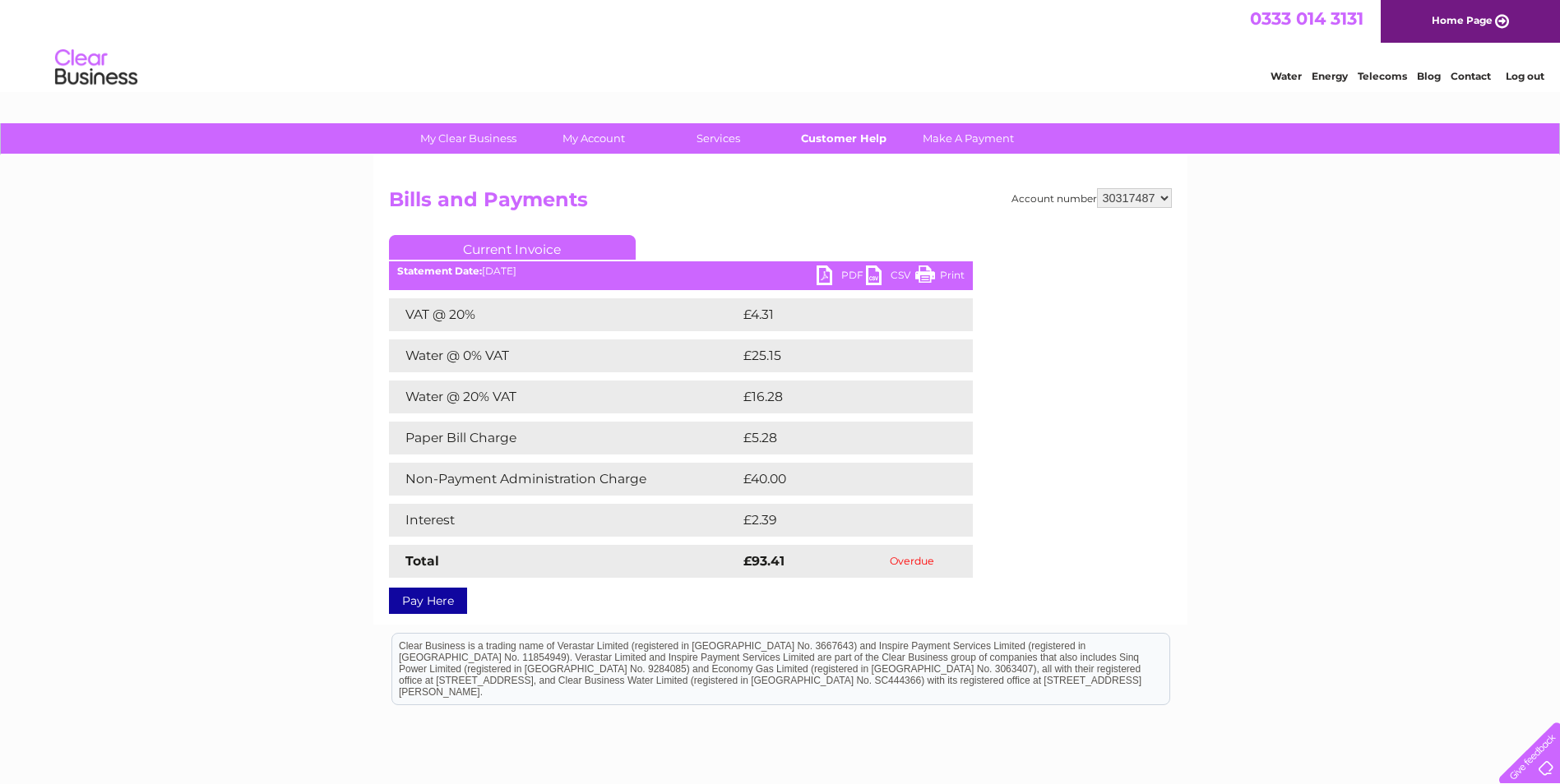
click at [837, 133] on link "Customer Help" at bounding box center [843, 138] width 135 height 31
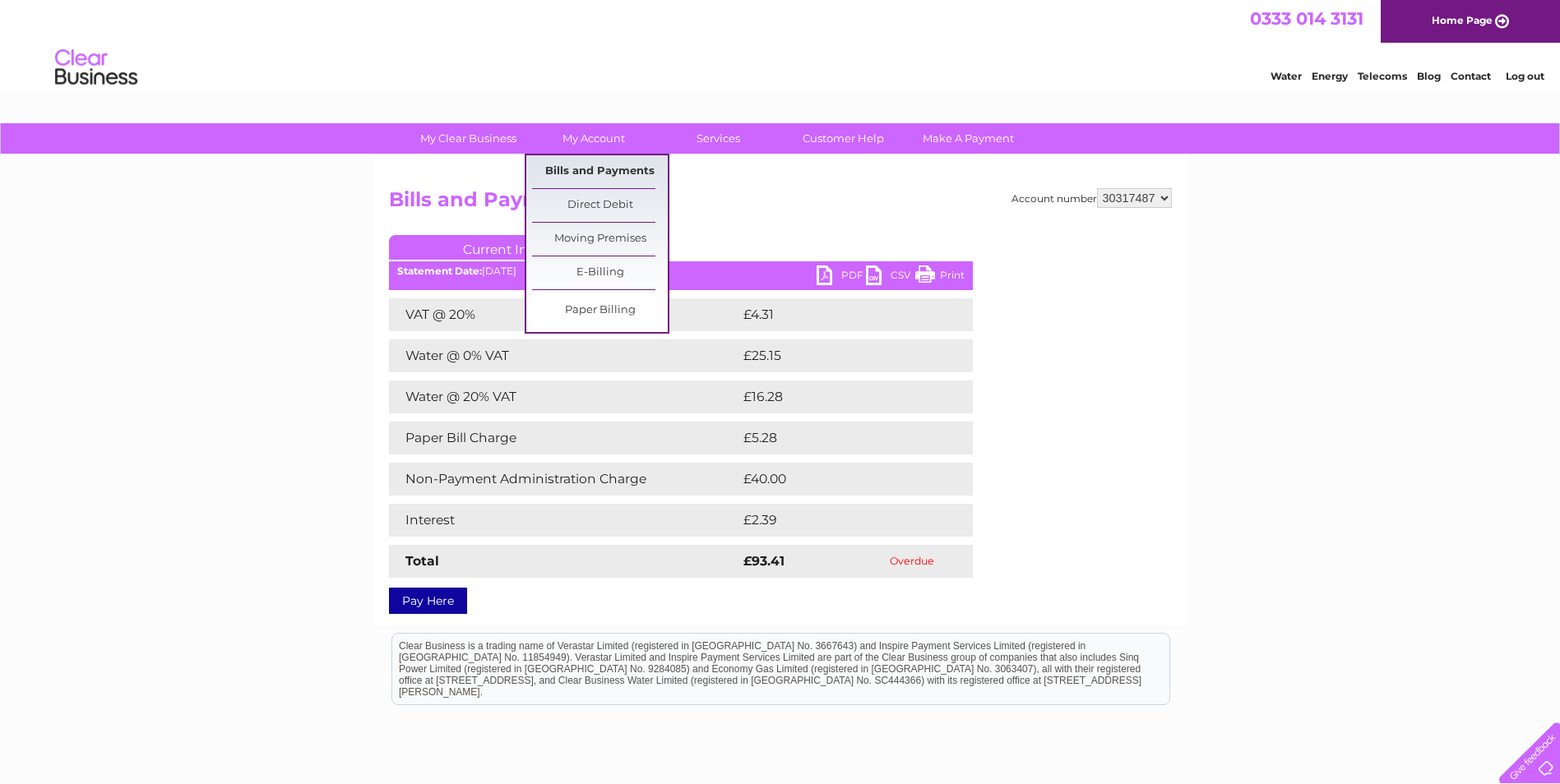
click at [592, 170] on link "Bills and Payments" at bounding box center [600, 172] width 135 height 32
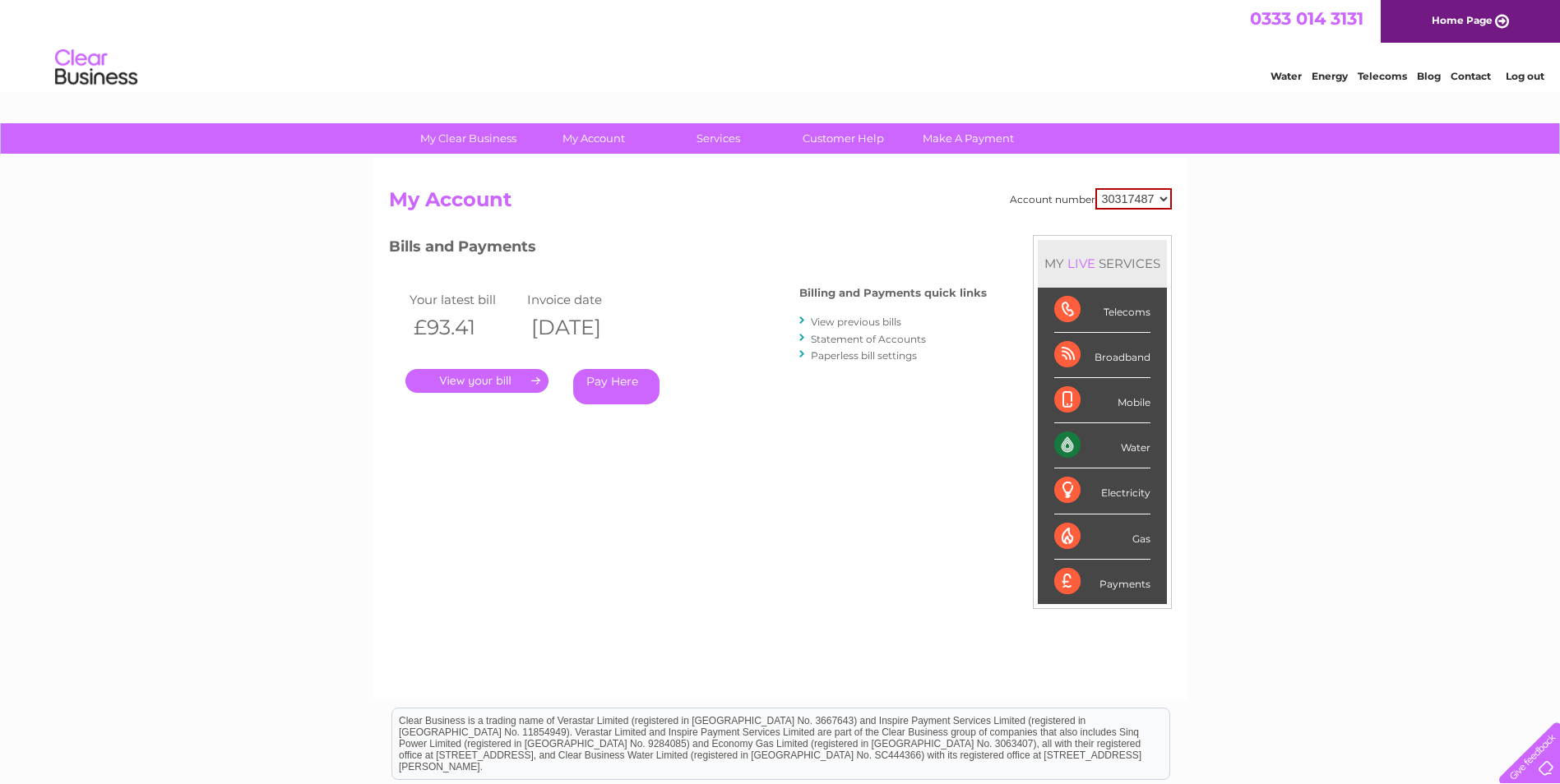
click at [844, 319] on link "View previous bills" at bounding box center [856, 321] width 91 height 12
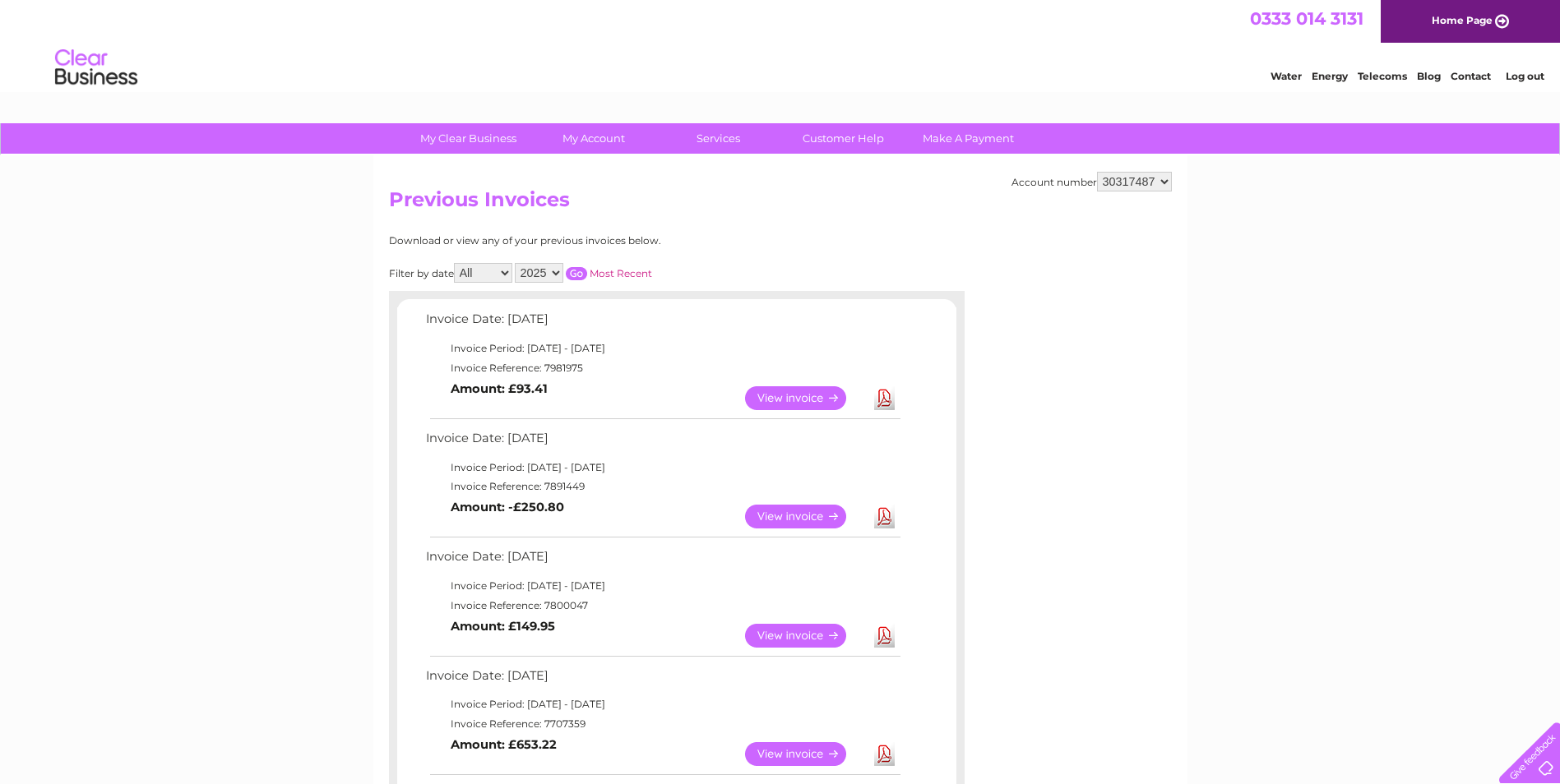
click at [794, 400] on link "View" at bounding box center [805, 398] width 121 height 24
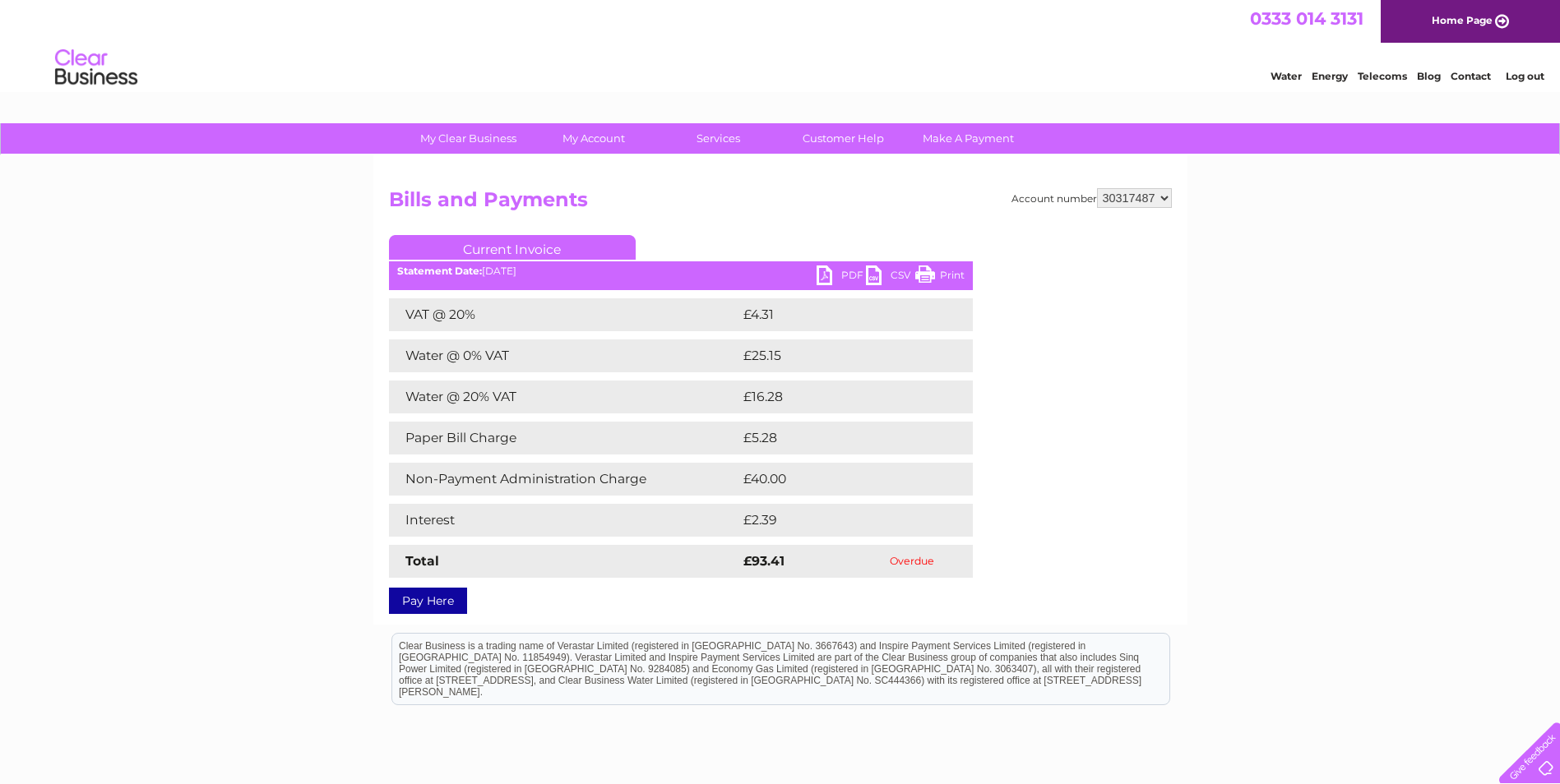
click at [920, 271] on link "Print" at bounding box center [940, 277] width 50 height 24
click at [516, 246] on link "Current Invoice" at bounding box center [512, 248] width 247 height 25
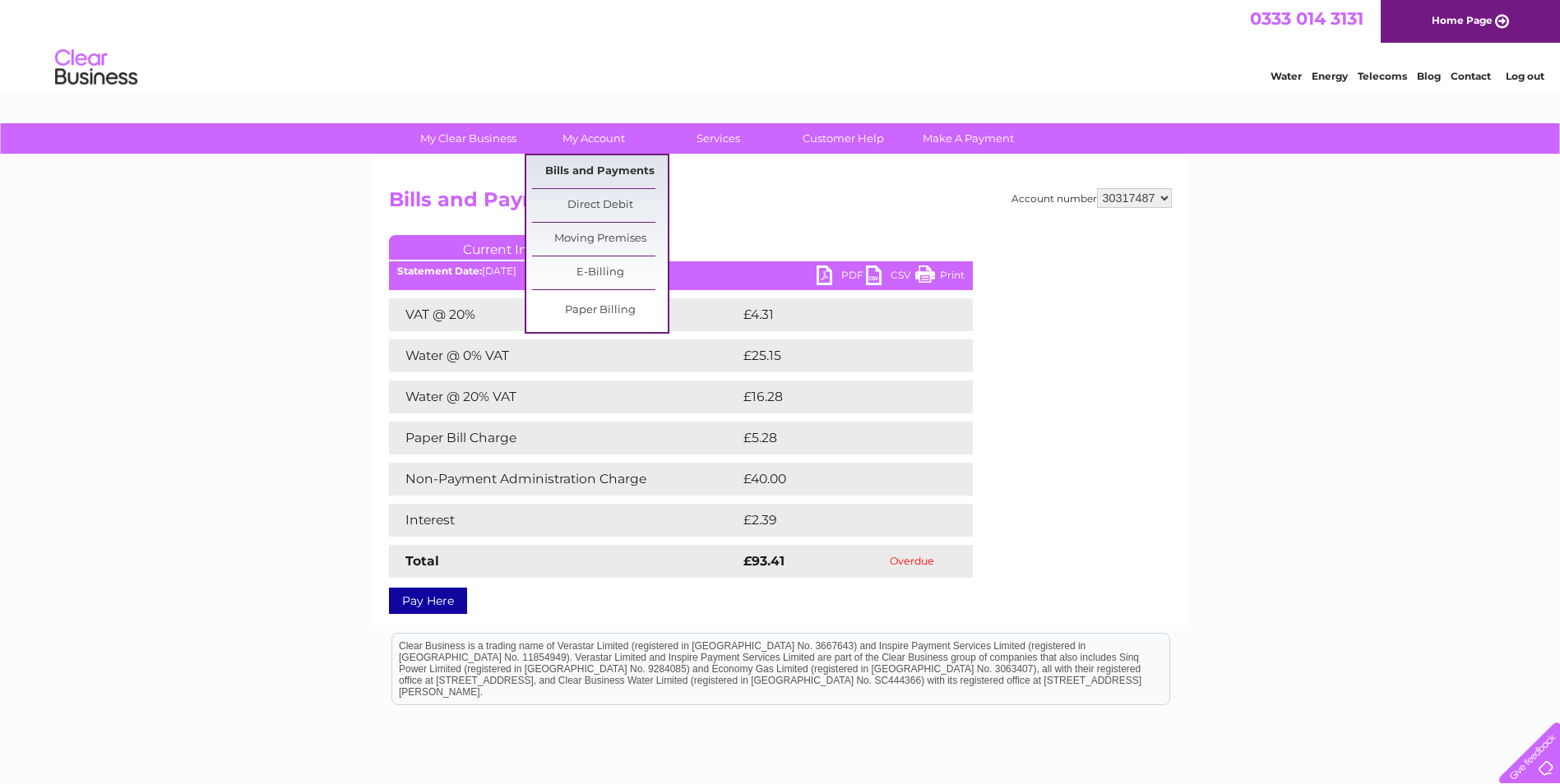
click at [612, 171] on link "Bills and Payments" at bounding box center [600, 172] width 135 height 32
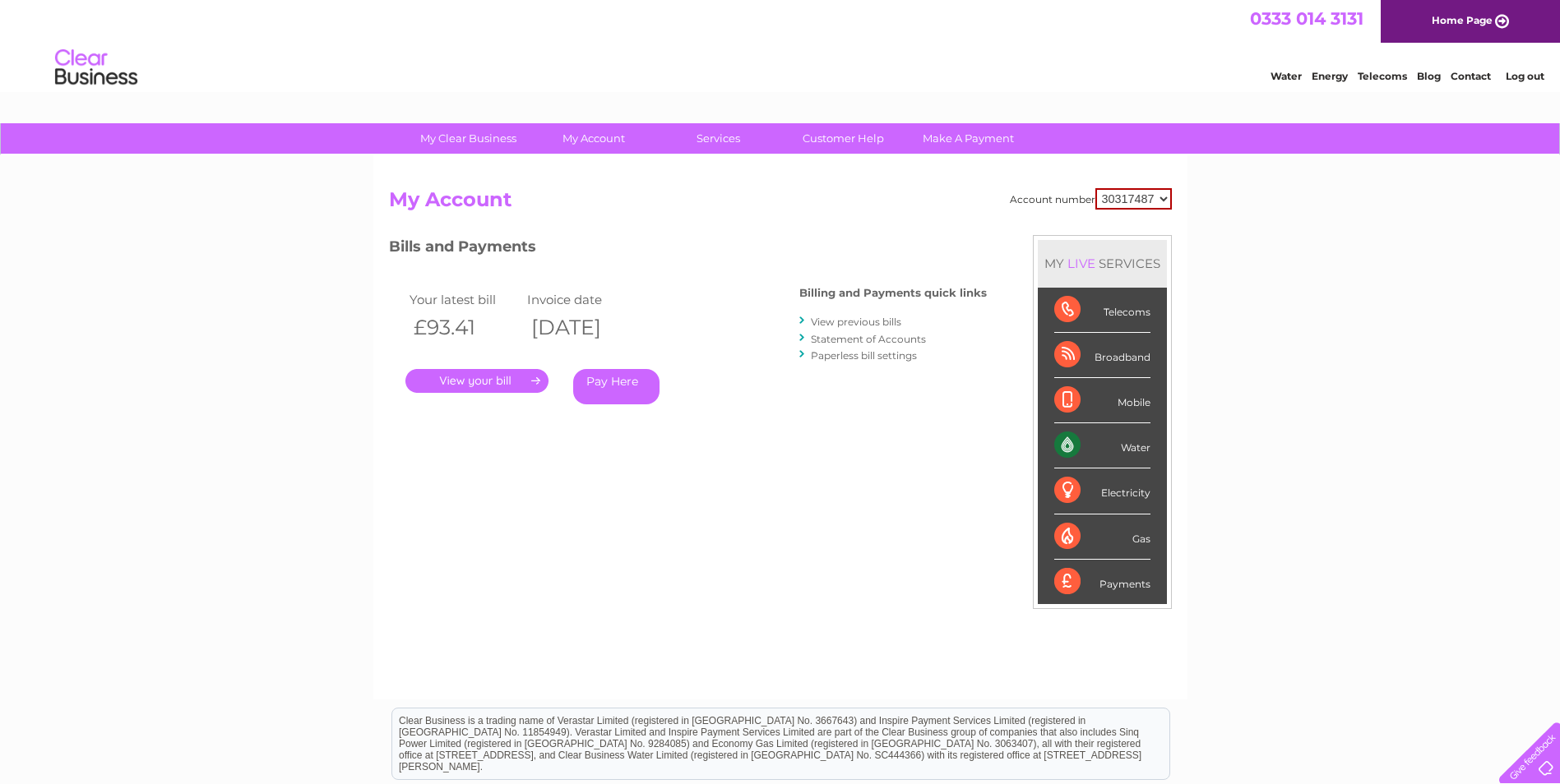
click at [865, 323] on link "View previous bills" at bounding box center [856, 321] width 91 height 12
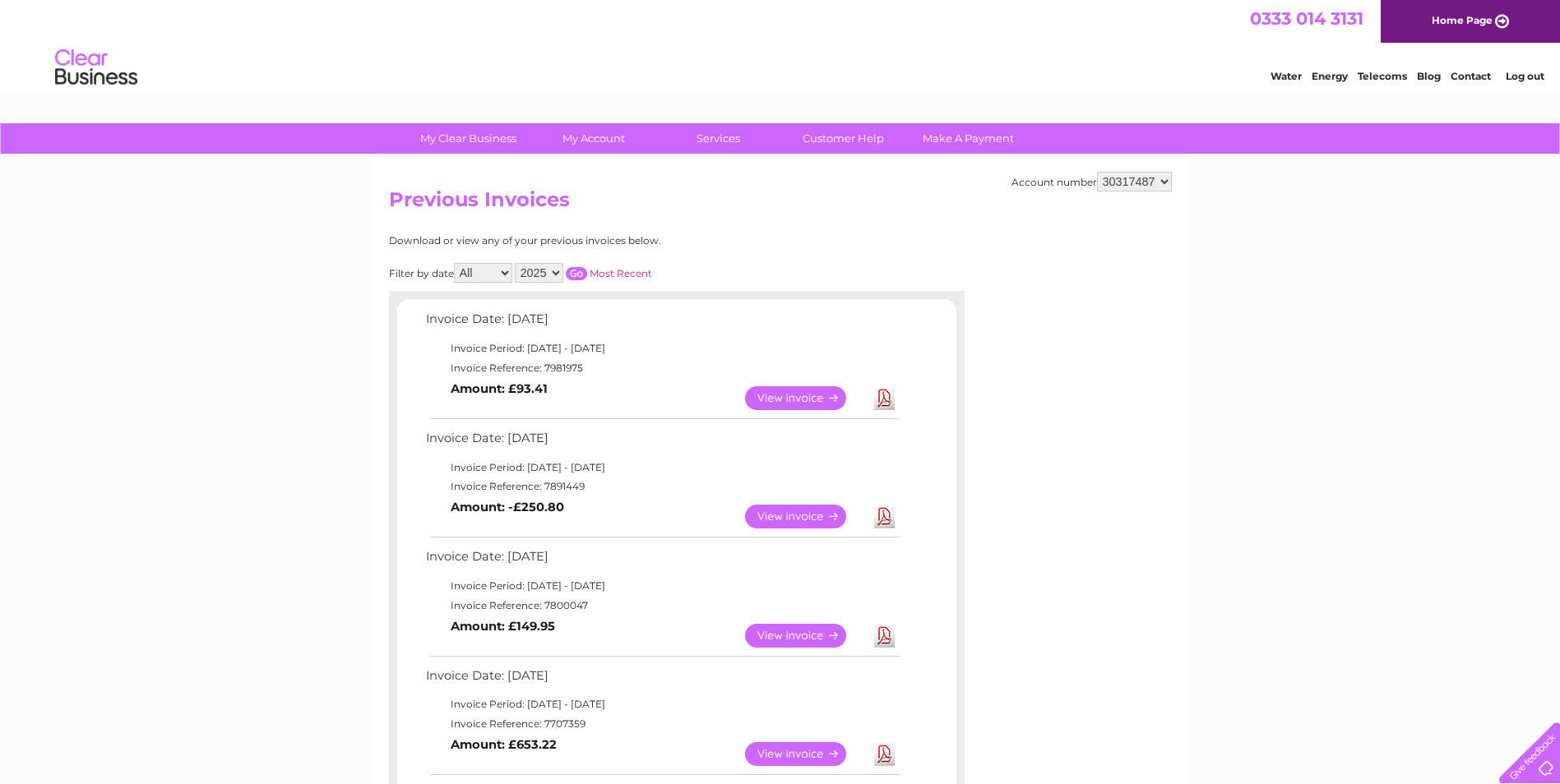
click at [797, 637] on link "View" at bounding box center [805, 635] width 121 height 24
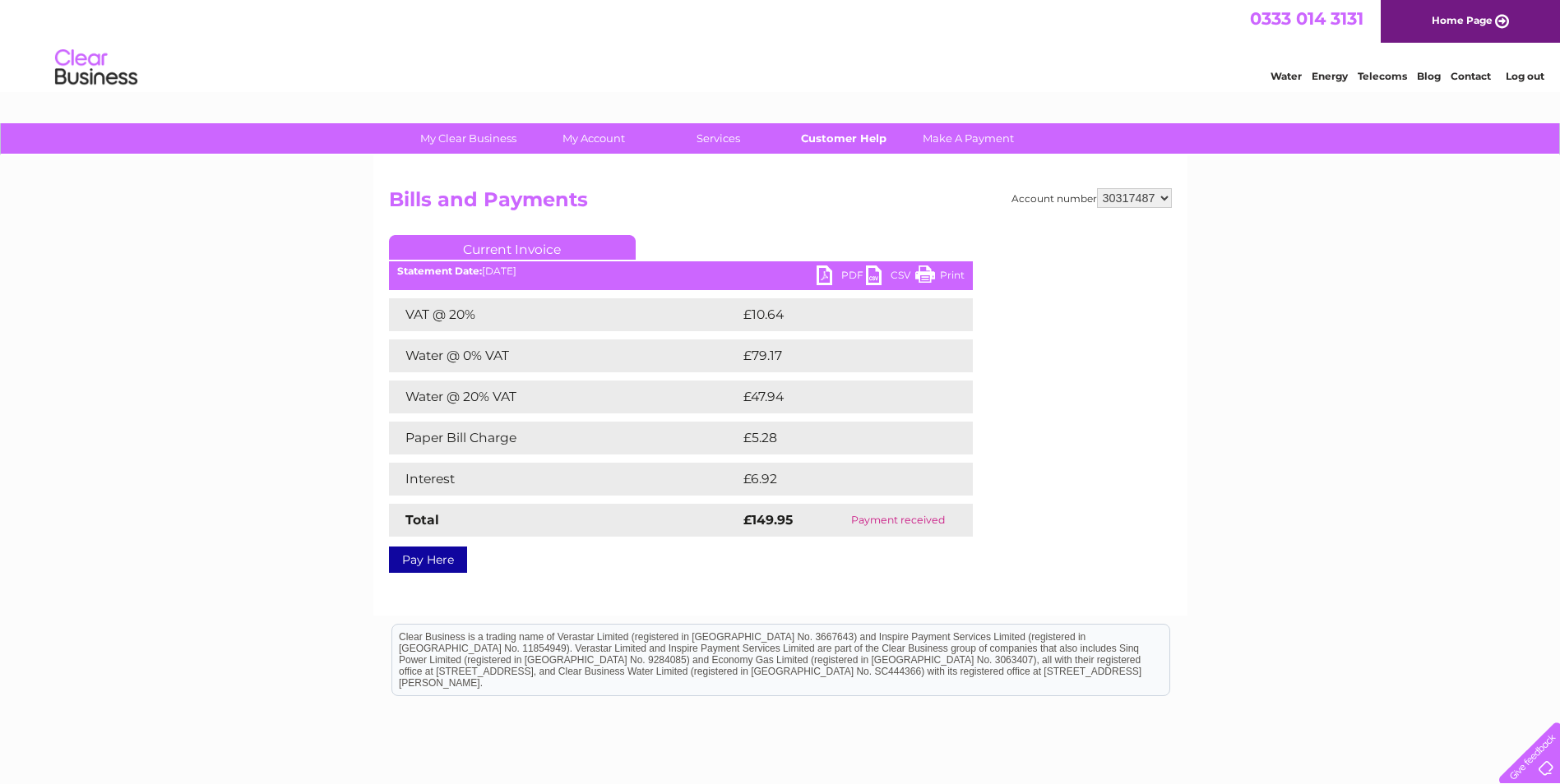
click at [843, 142] on link "Customer Help" at bounding box center [843, 138] width 135 height 31
